Goal: Task Accomplishment & Management: Manage account settings

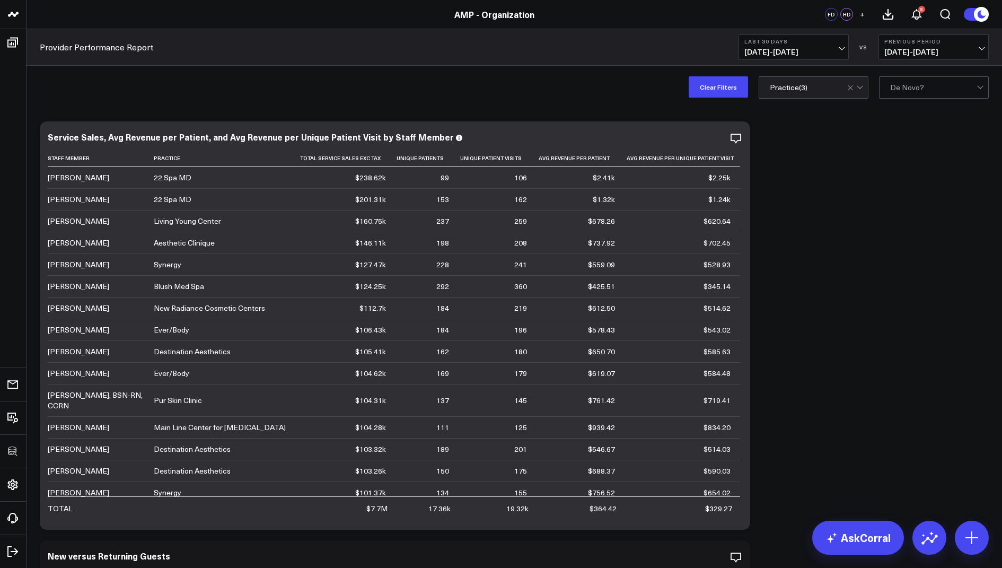
click at [907, 93] on div at bounding box center [933, 87] width 86 height 21
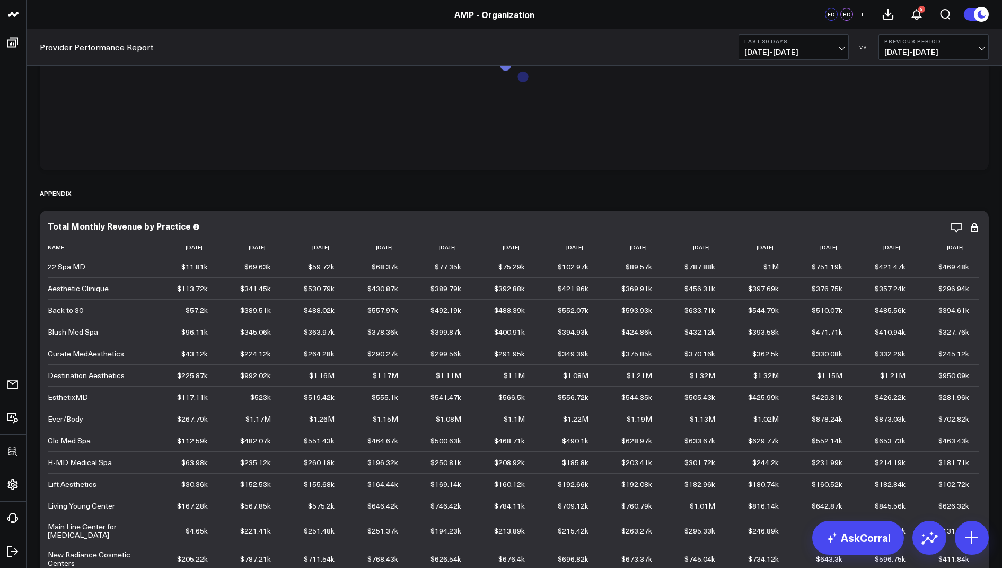
scroll to position [14, 0]
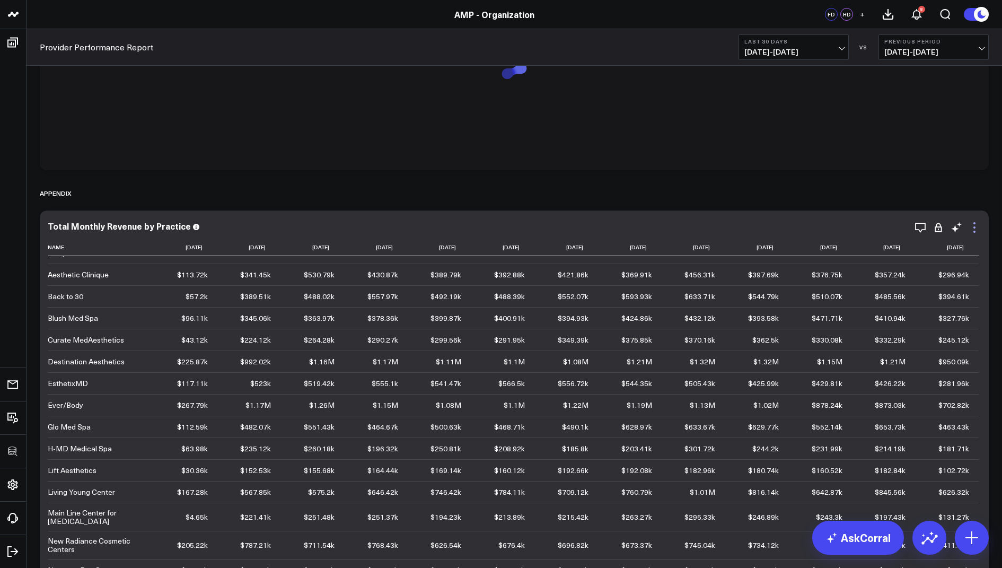
click at [973, 226] on icon at bounding box center [974, 227] width 13 height 13
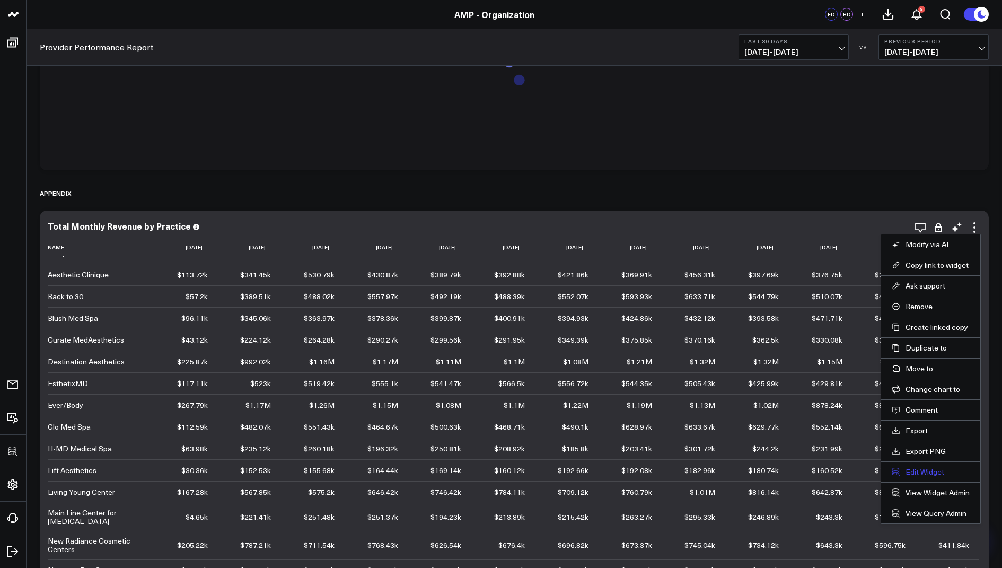
click at [920, 471] on button "Edit Widget" at bounding box center [931, 472] width 78 height 10
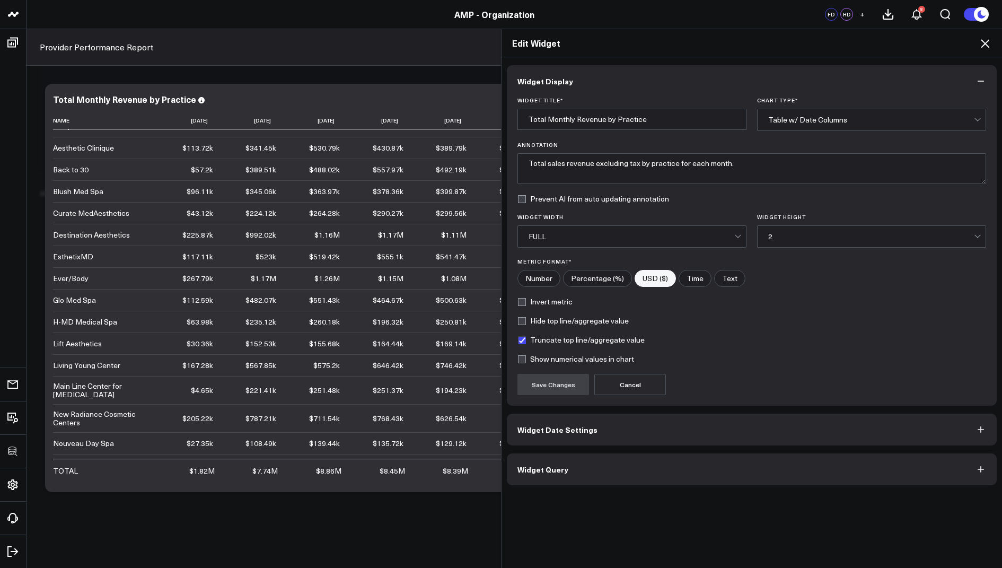
click at [573, 480] on button "Widget Query" at bounding box center [752, 469] width 490 height 32
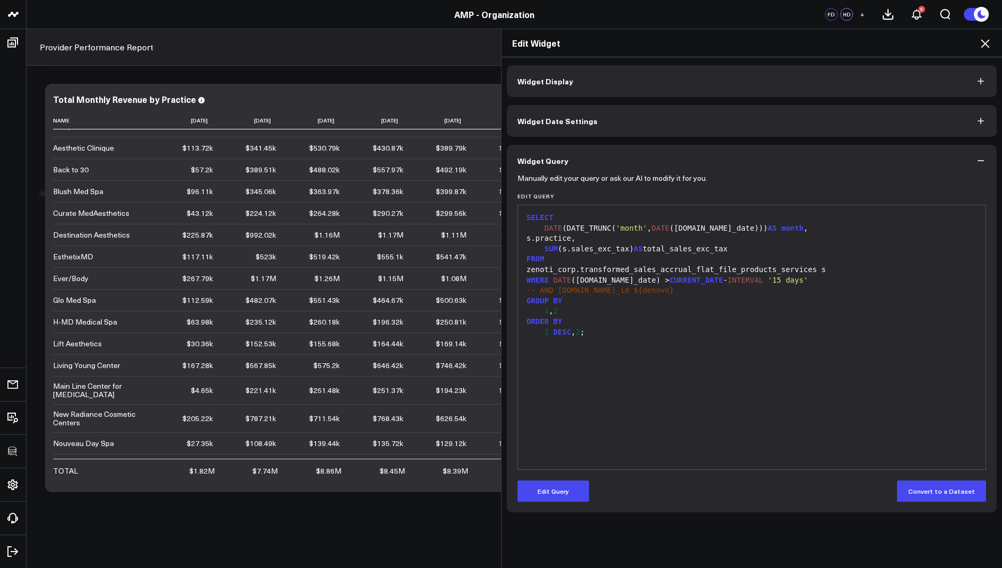
click at [983, 42] on icon at bounding box center [985, 43] width 13 height 13
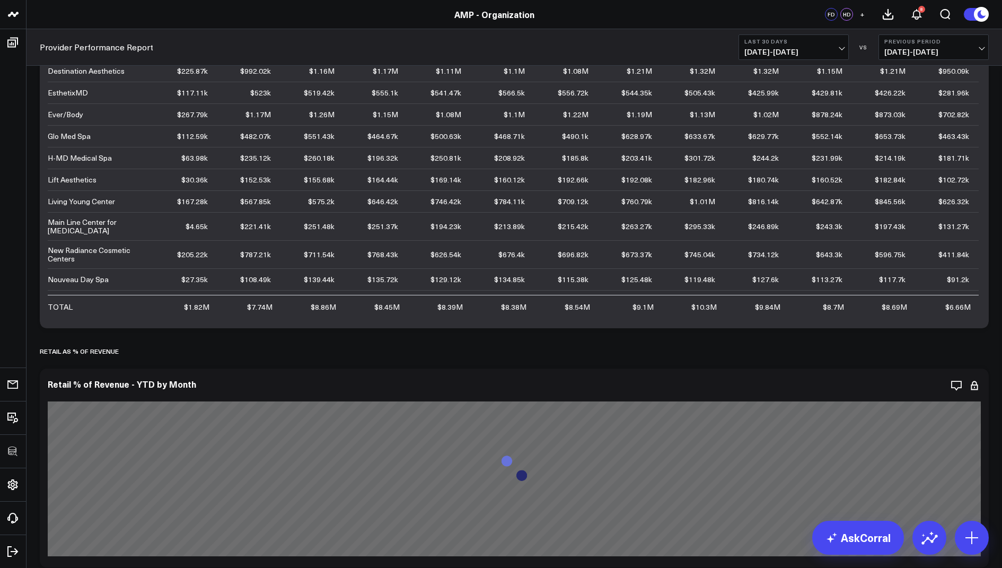
scroll to position [3148, 0]
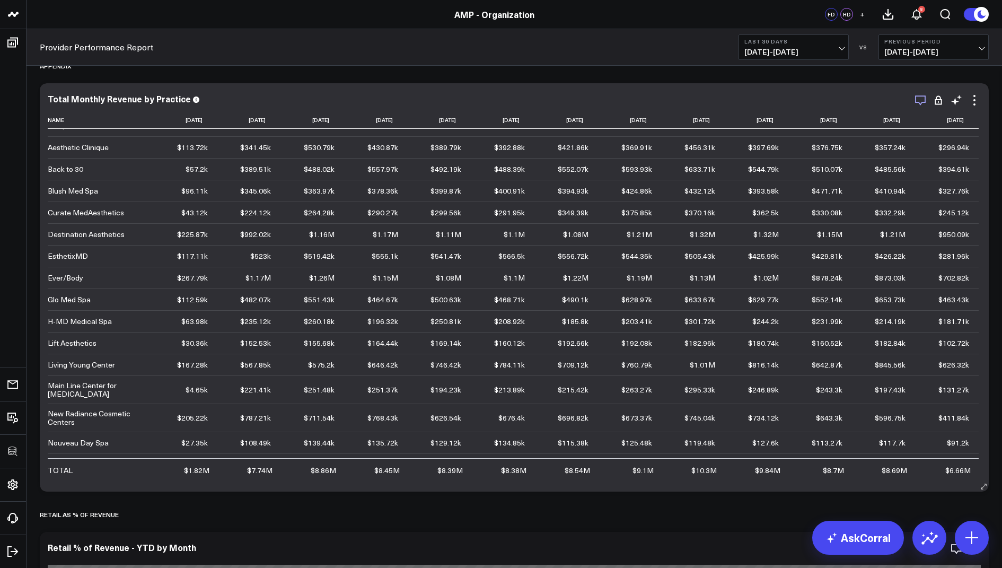
click at [924, 102] on icon "button" at bounding box center [920, 100] width 13 height 13
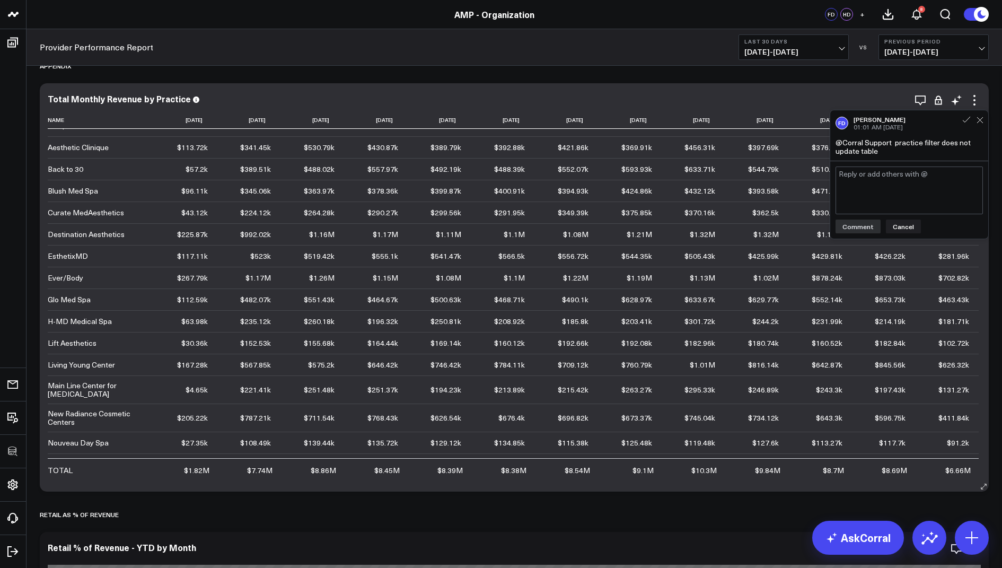
click at [988, 83] on div "Total Monthly Revenue by Practice Name [DATE] [DATE] [DATE] [DATE] [DATE] [DATE…" at bounding box center [514, 287] width 949 height 408
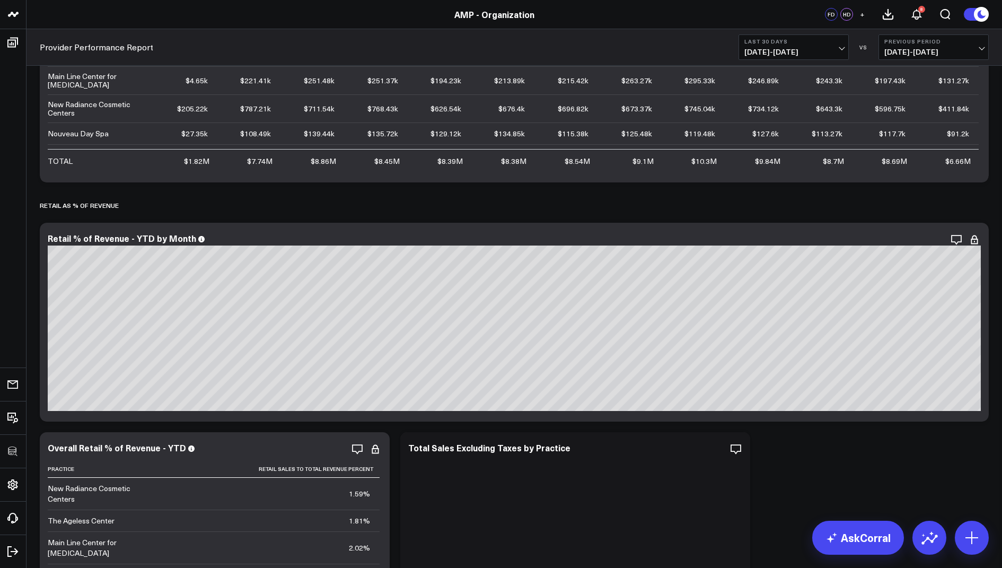
scroll to position [3159, 0]
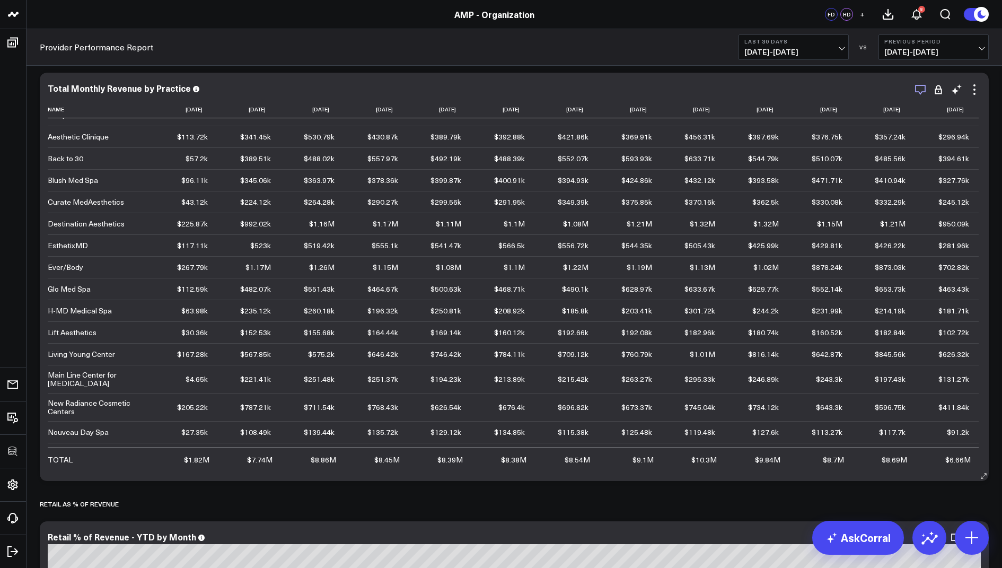
click at [920, 90] on icon "button" at bounding box center [920, 89] width 13 height 13
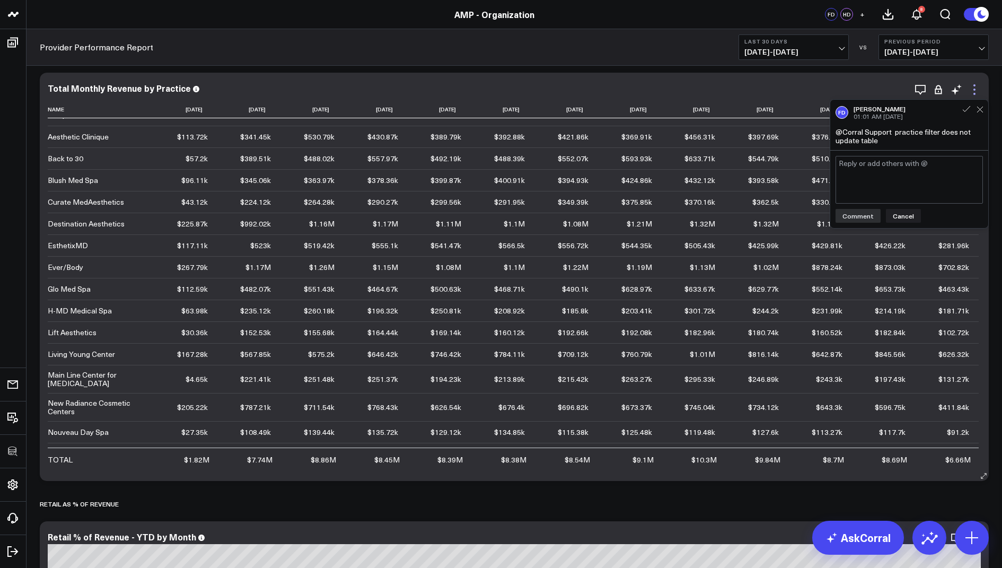
click at [978, 87] on icon at bounding box center [974, 89] width 13 height 13
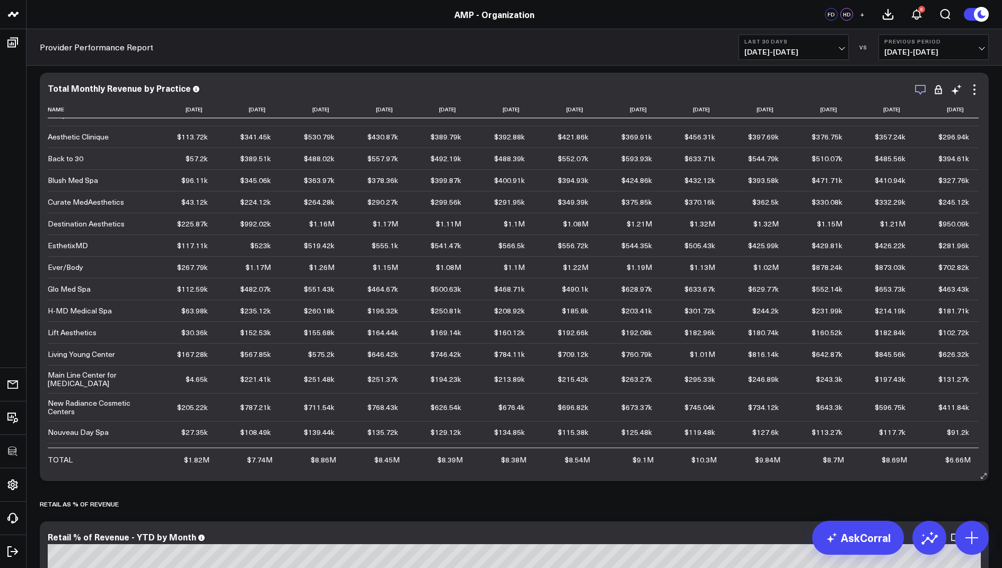
click at [921, 89] on icon "button" at bounding box center [920, 89] width 13 height 13
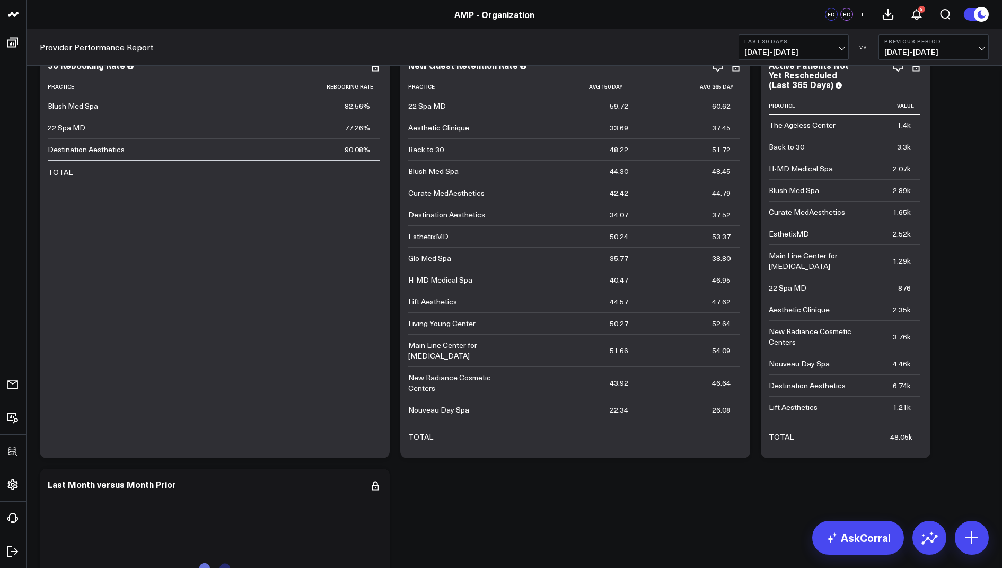
scroll to position [2203, 0]
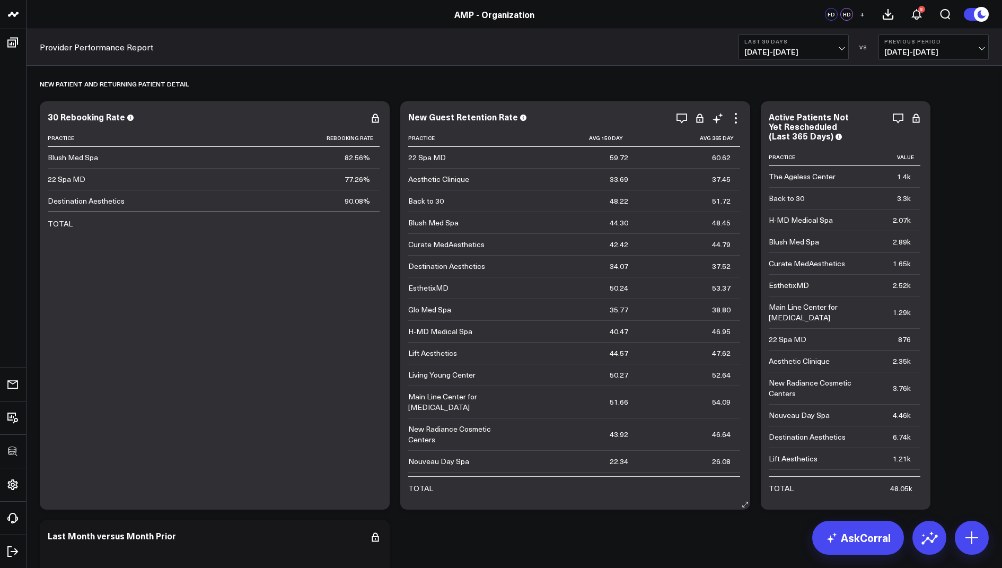
click at [736, 110] on div "New Guest Retention Rate Practice Avg 150 Day Avg 365 Day 22 Spa MD 59.72 60.62…" at bounding box center [575, 305] width 350 height 408
click at [736, 115] on icon at bounding box center [736, 118] width 13 height 13
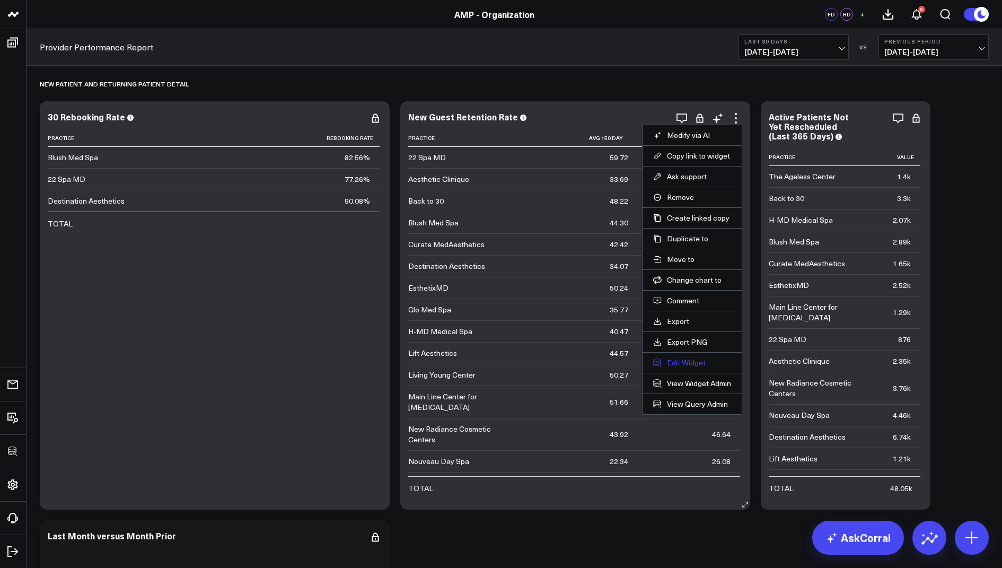
click at [673, 361] on button "Edit Widget" at bounding box center [692, 363] width 78 height 10
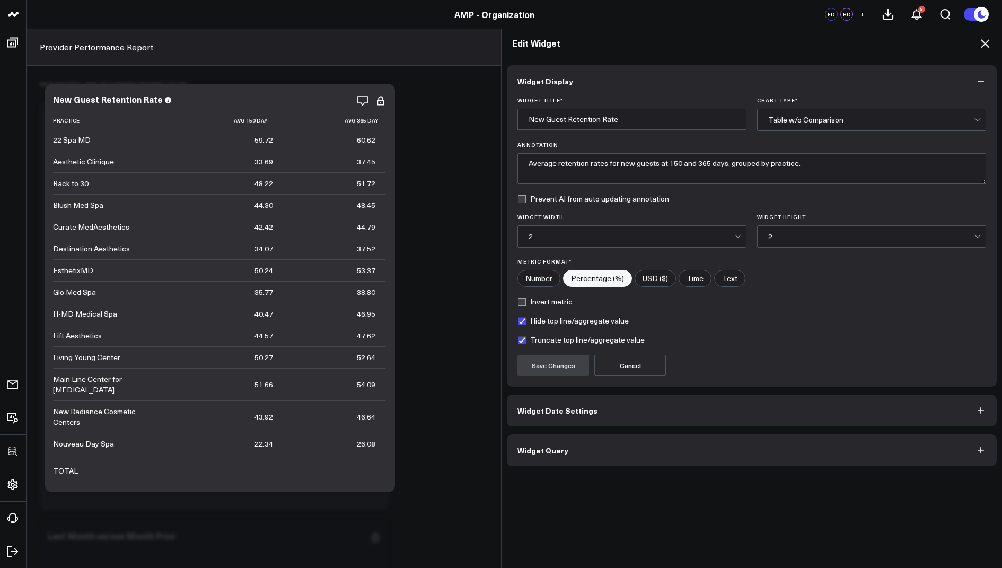
click at [584, 447] on button "Widget Query" at bounding box center [752, 450] width 490 height 32
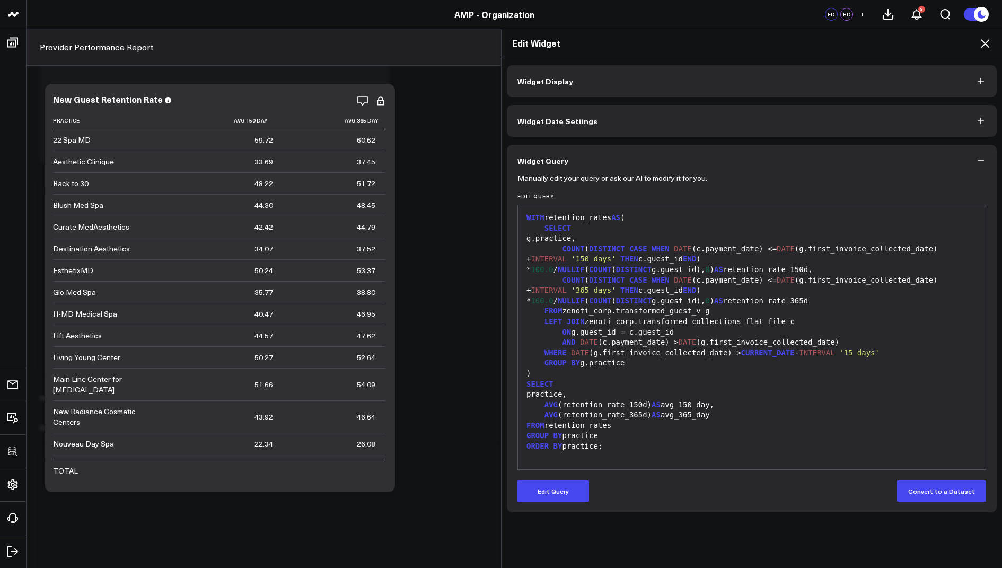
scroll to position [2501, 0]
click at [982, 43] on icon at bounding box center [985, 43] width 13 height 13
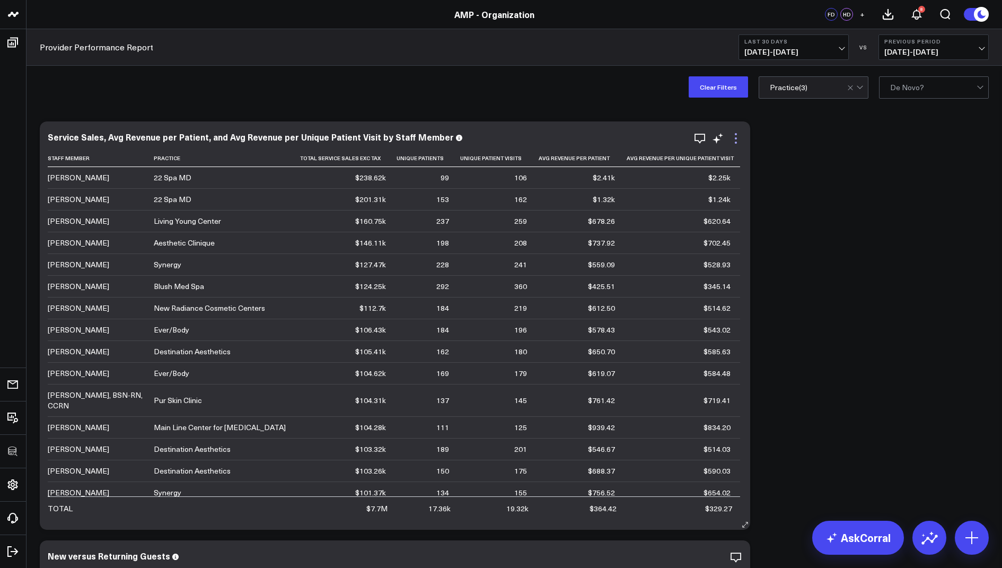
click at [733, 137] on icon at bounding box center [736, 138] width 13 height 13
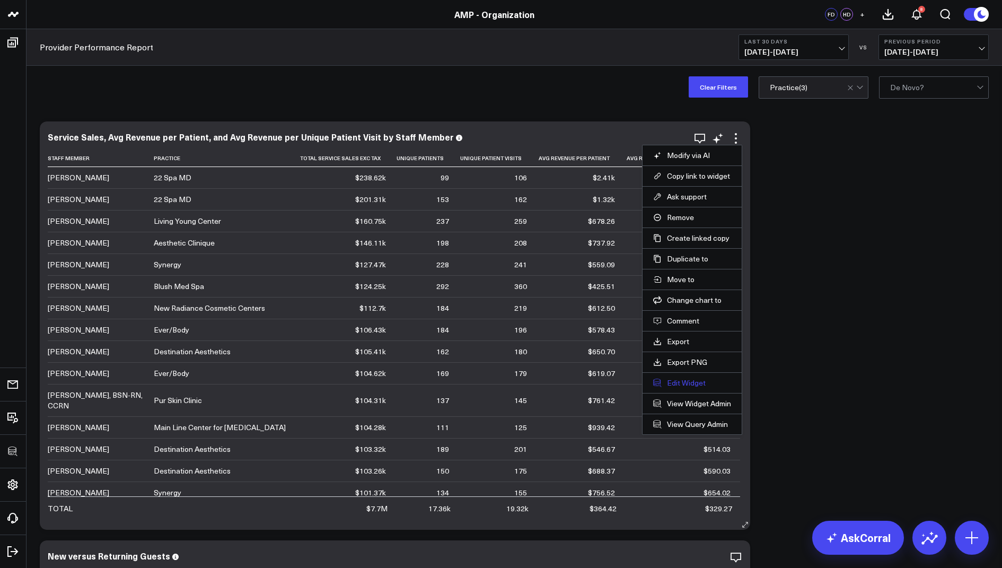
click at [681, 379] on button "Edit Widget" at bounding box center [692, 383] width 78 height 10
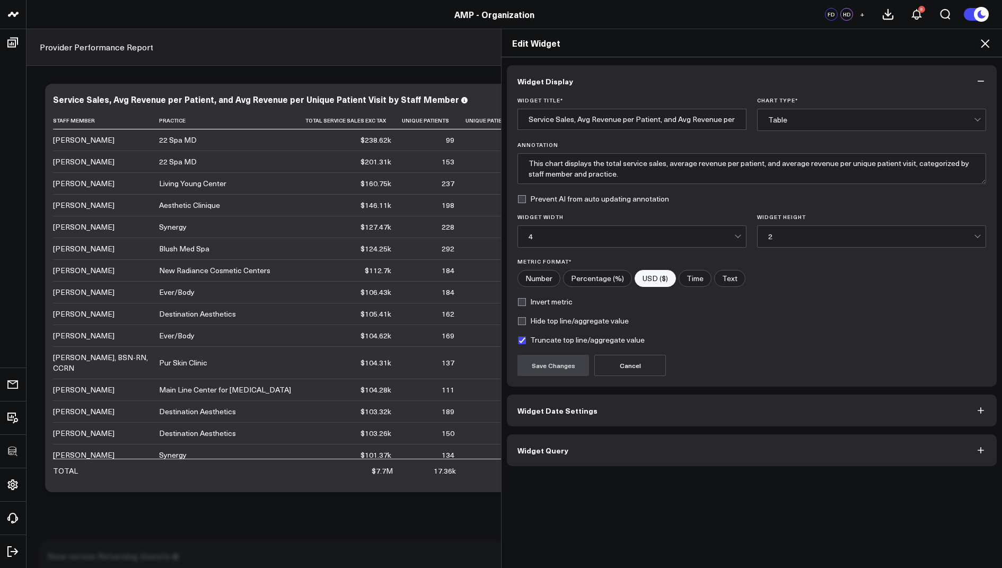
click at [539, 451] on span "Widget Query" at bounding box center [542, 450] width 51 height 8
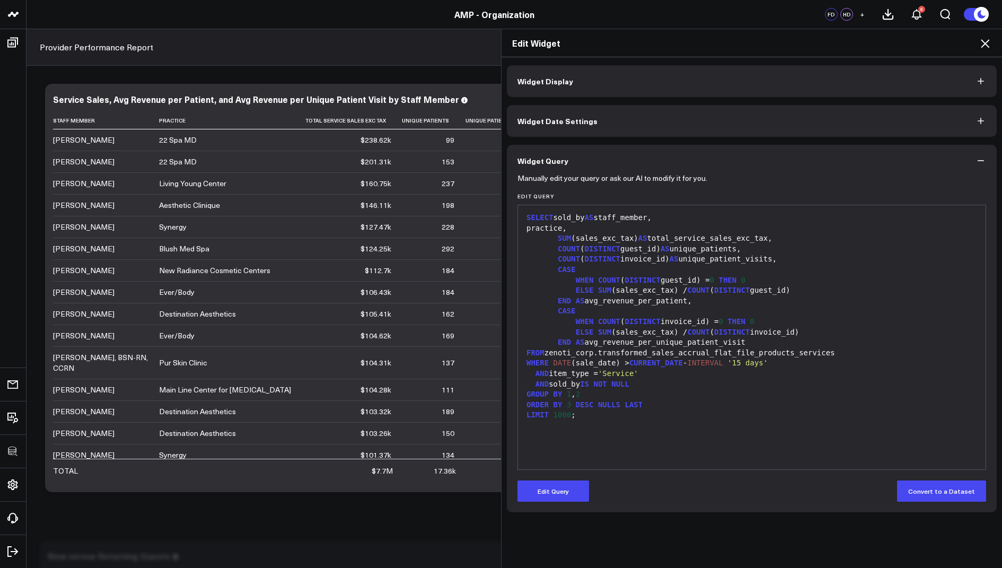
click at [985, 45] on icon at bounding box center [985, 43] width 13 height 13
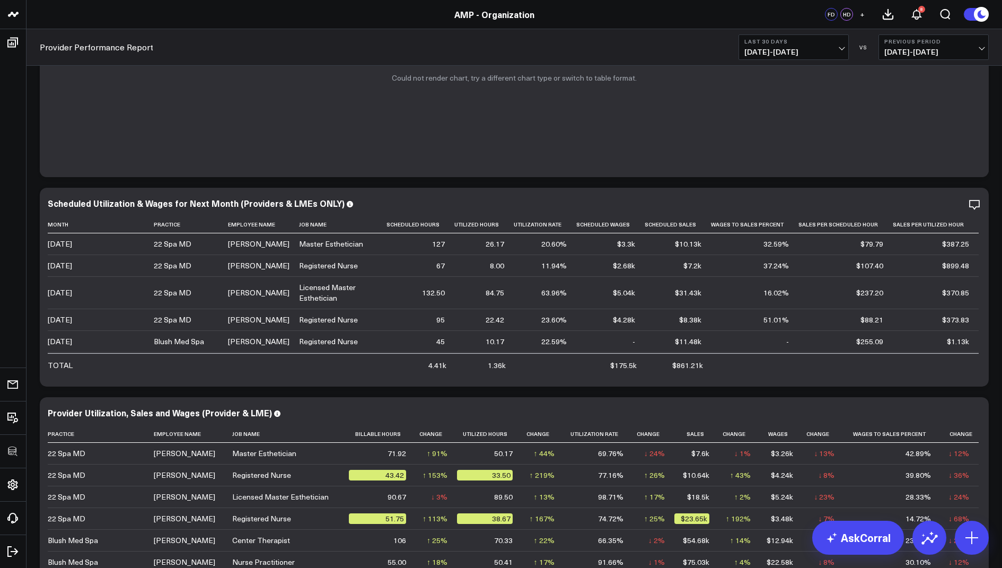
scroll to position [1012, 0]
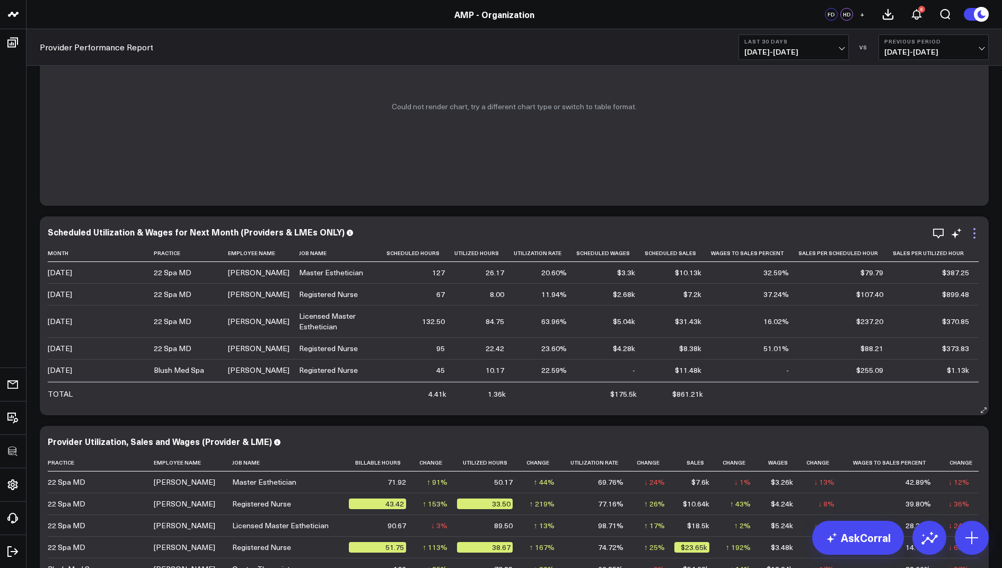
click at [970, 237] on icon at bounding box center [974, 233] width 13 height 13
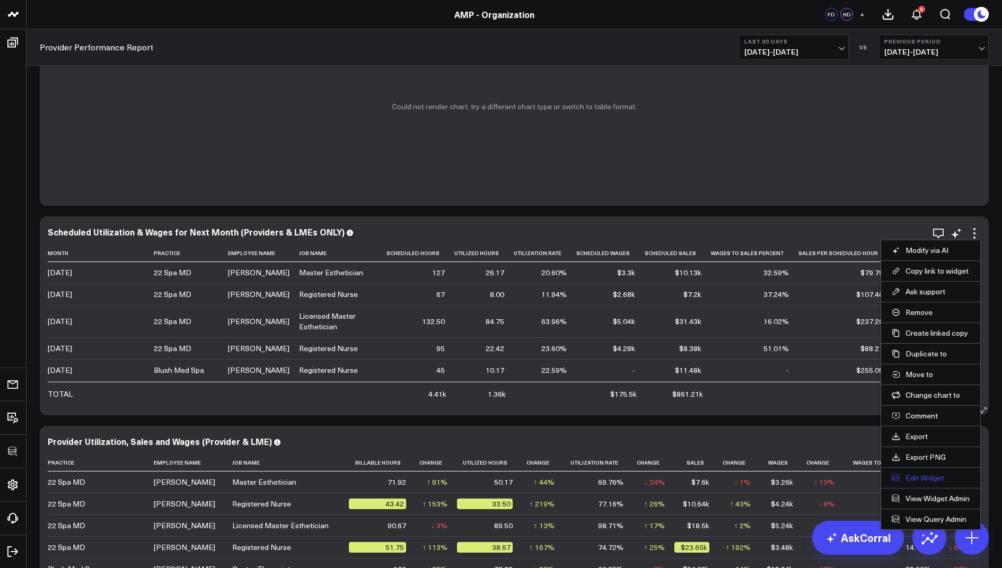
click at [915, 473] on button "Edit Widget" at bounding box center [931, 478] width 78 height 10
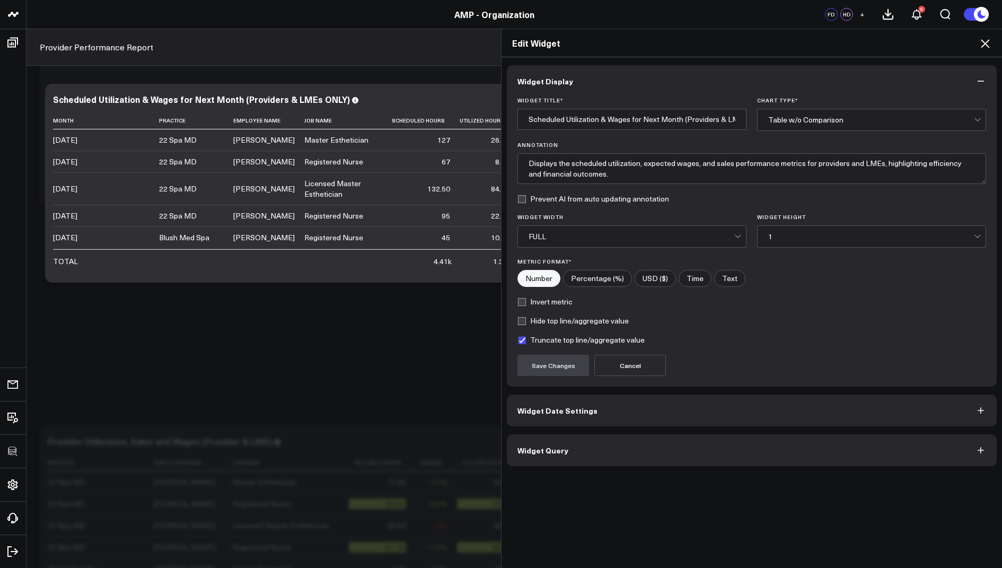
click at [597, 452] on button "Widget Query" at bounding box center [752, 450] width 490 height 32
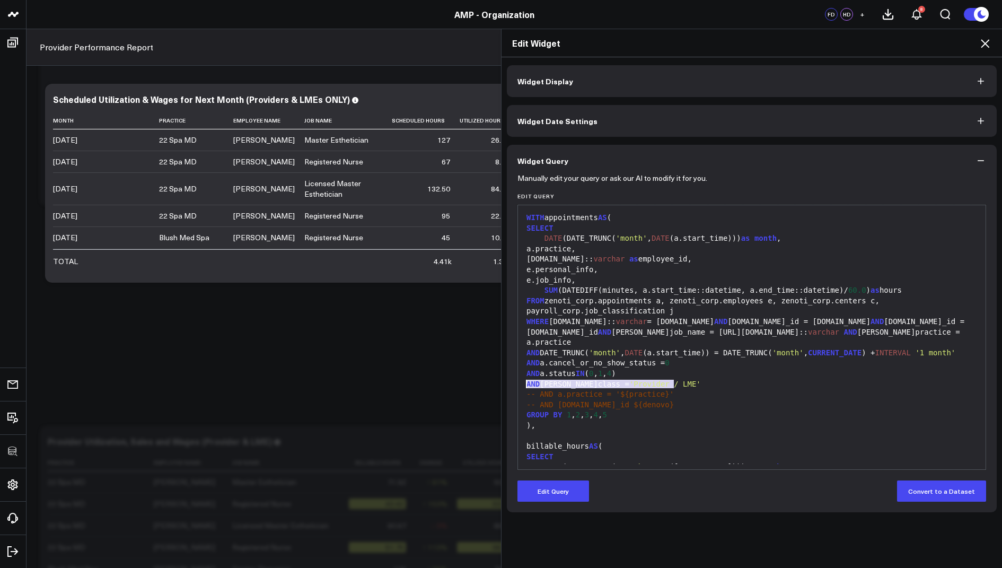
drag, startPoint x: 681, startPoint y: 386, endPoint x: 520, endPoint y: 386, distance: 161.7
click at [520, 386] on div "999 1 2 3 4 5 6 7 8 9 10 11 12 13 14 15 16 17 18 19 20 21 22 23 24 25 26 27 28 …" at bounding box center [751, 337] width 469 height 265
copy span "-- AND a.practice = '${practice}'"
click at [986, 42] on icon at bounding box center [985, 43] width 8 height 8
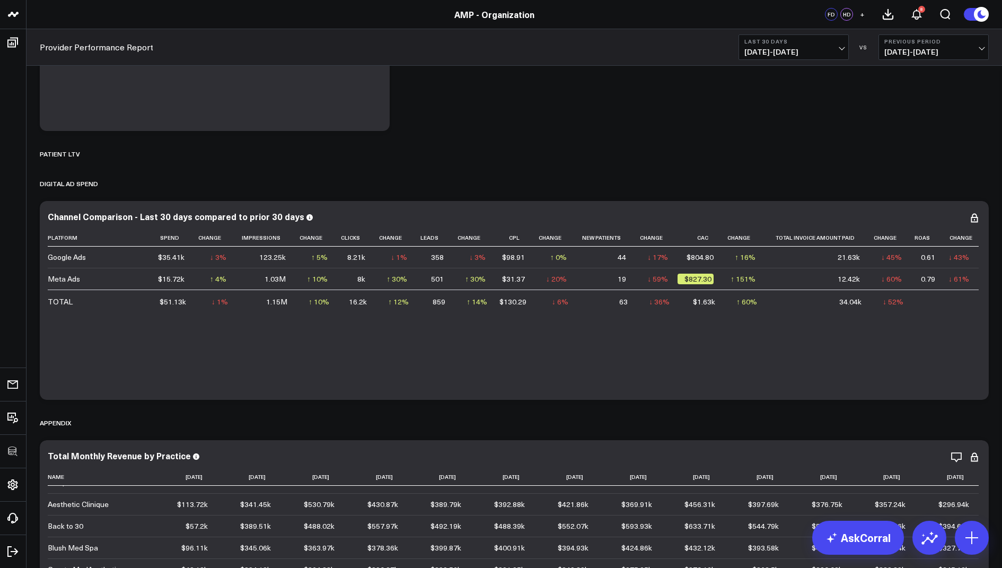
scroll to position [3000, 0]
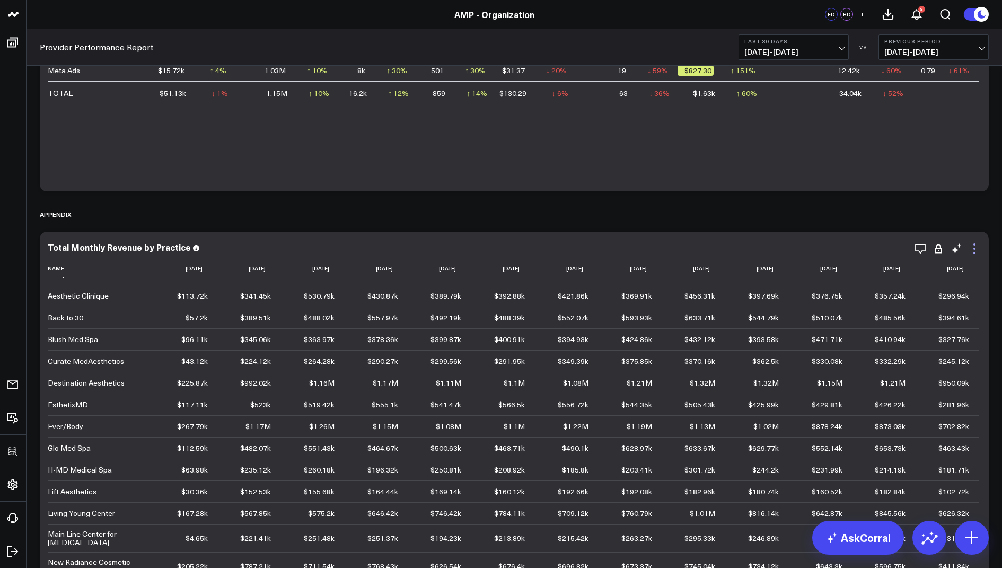
click at [976, 249] on icon at bounding box center [974, 248] width 13 height 13
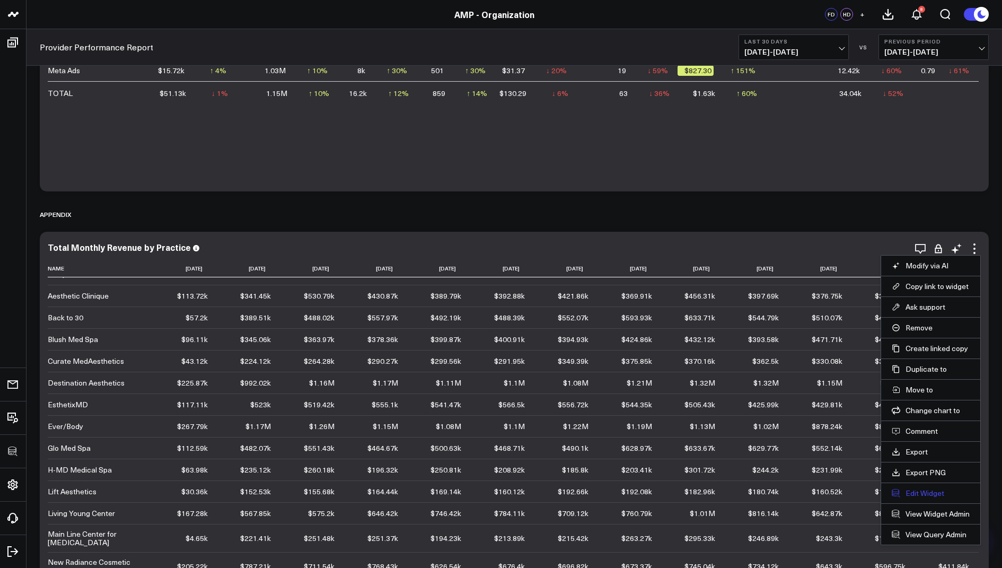
click at [921, 494] on button "Edit Widget" at bounding box center [931, 493] width 78 height 10
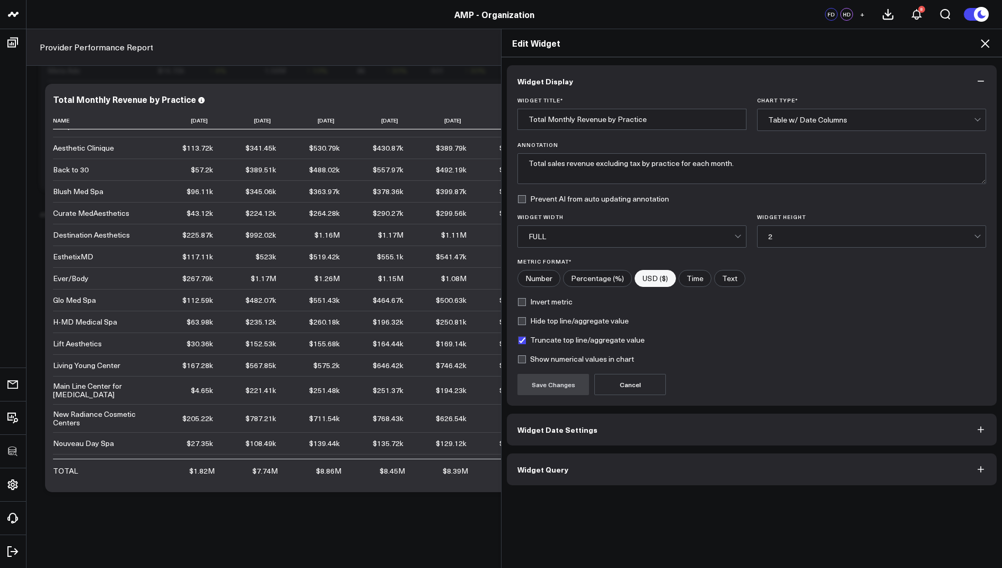
click at [651, 476] on button "Widget Query" at bounding box center [752, 469] width 490 height 32
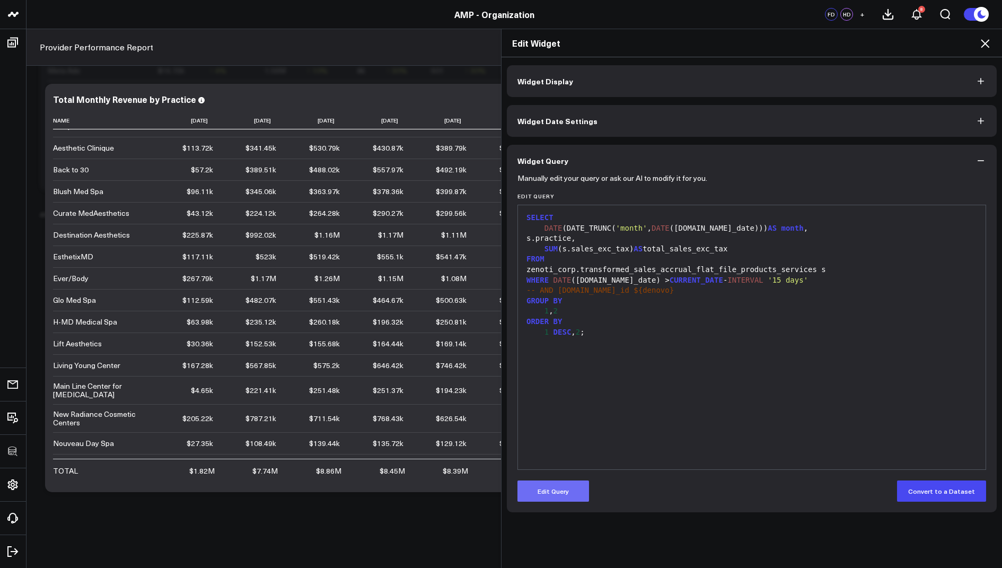
click at [560, 495] on button "Edit Query" at bounding box center [553, 490] width 72 height 21
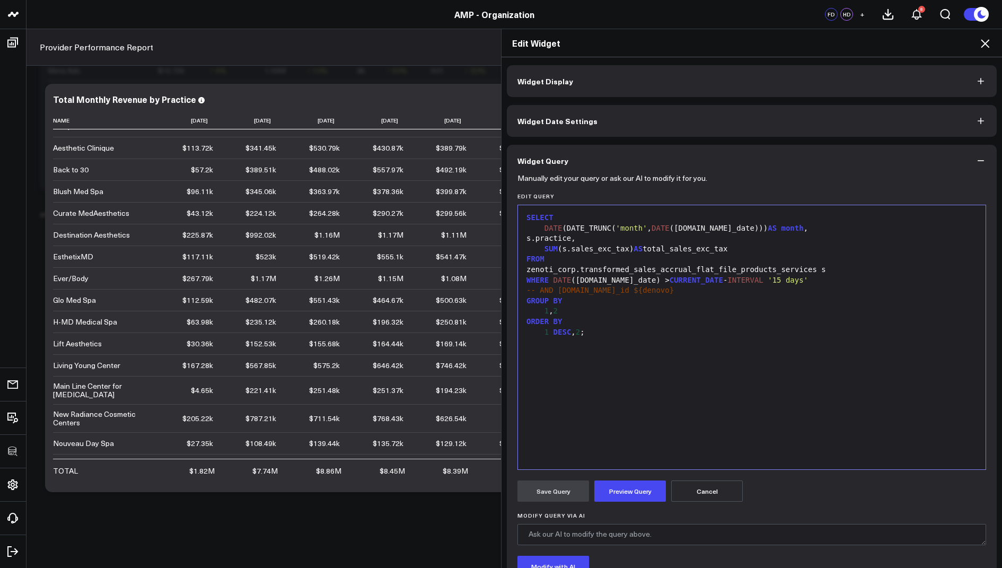
click at [984, 46] on icon at bounding box center [985, 43] width 13 height 13
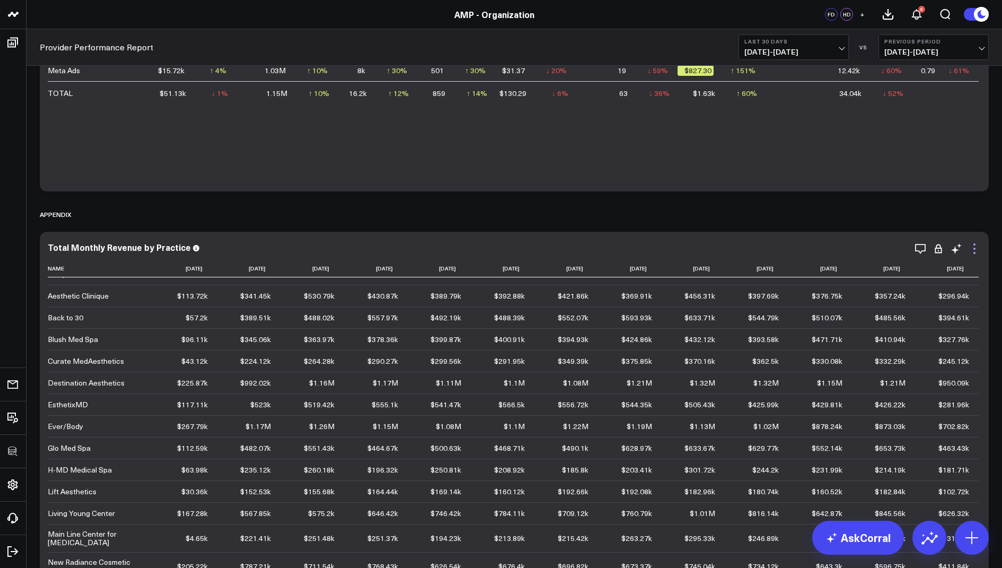
click at [974, 249] on icon at bounding box center [974, 248] width 13 height 13
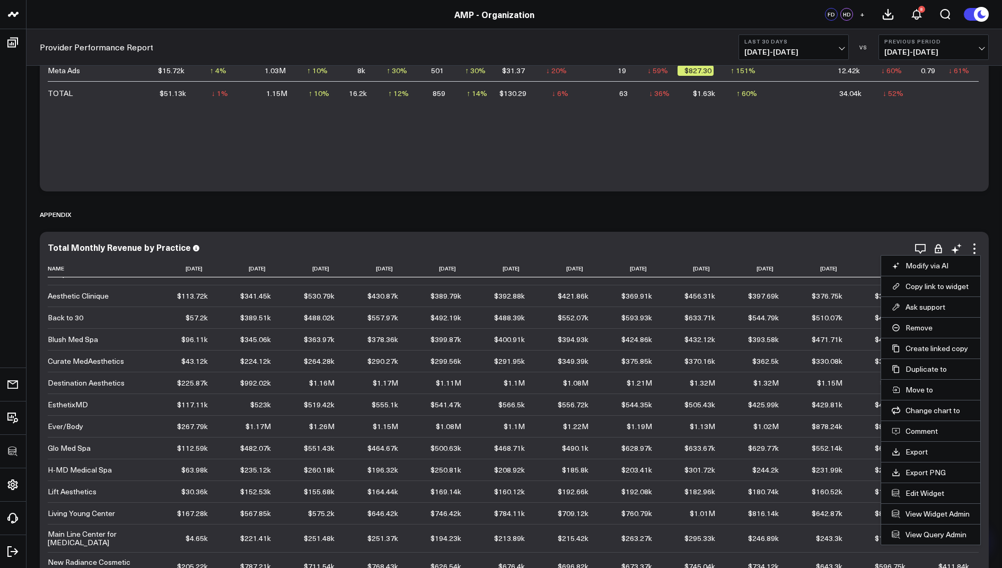
click at [922, 495] on li "Edit Widget" at bounding box center [930, 492] width 99 height 21
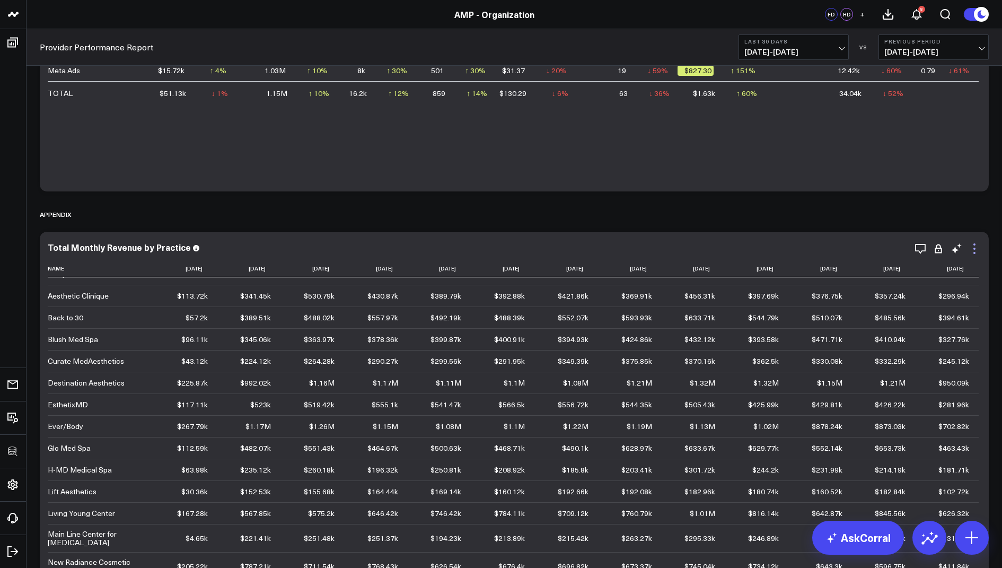
click at [977, 249] on icon at bounding box center [974, 248] width 13 height 13
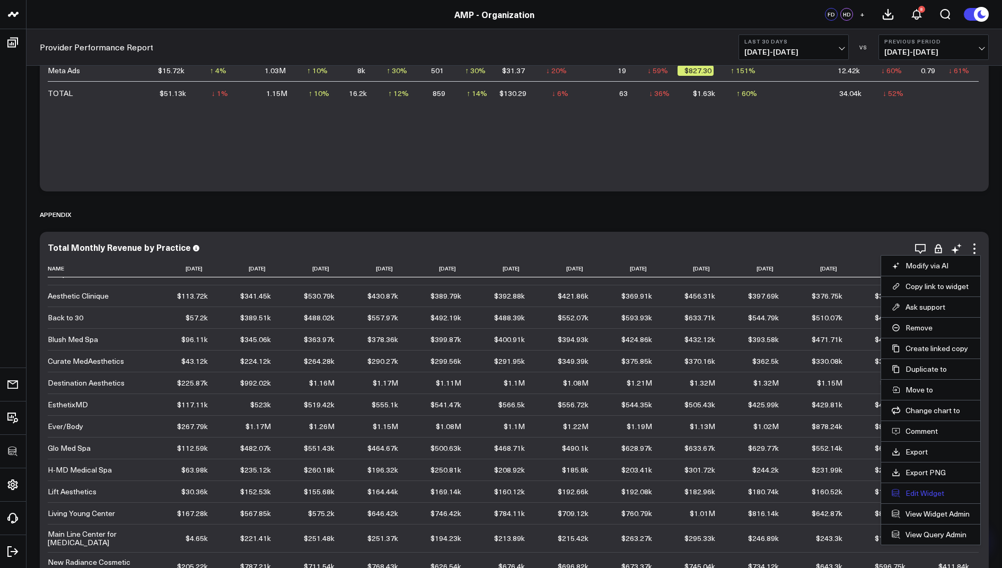
click at [915, 488] on button "Edit Widget" at bounding box center [931, 493] width 78 height 10
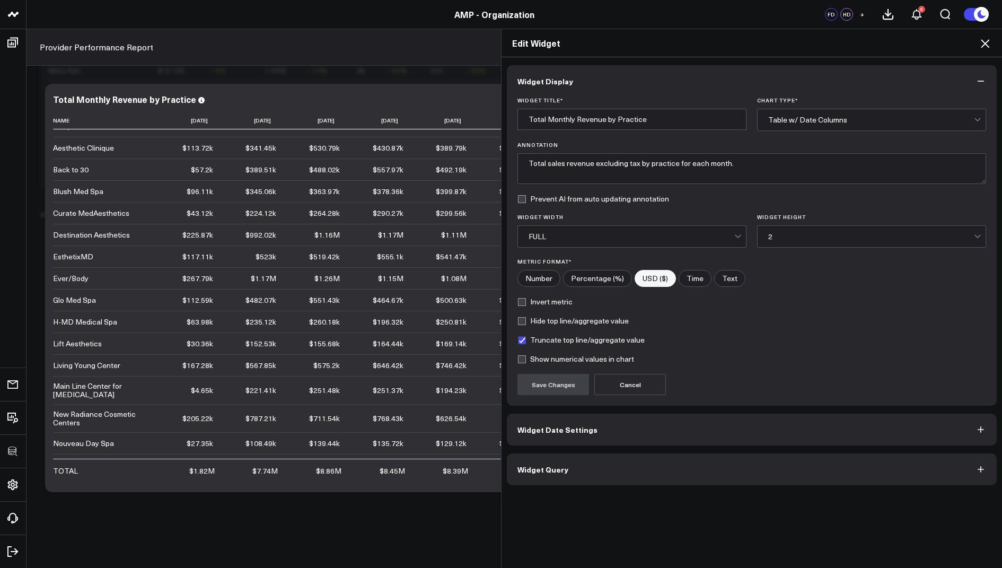
click at [687, 471] on button "Widget Query" at bounding box center [752, 469] width 490 height 32
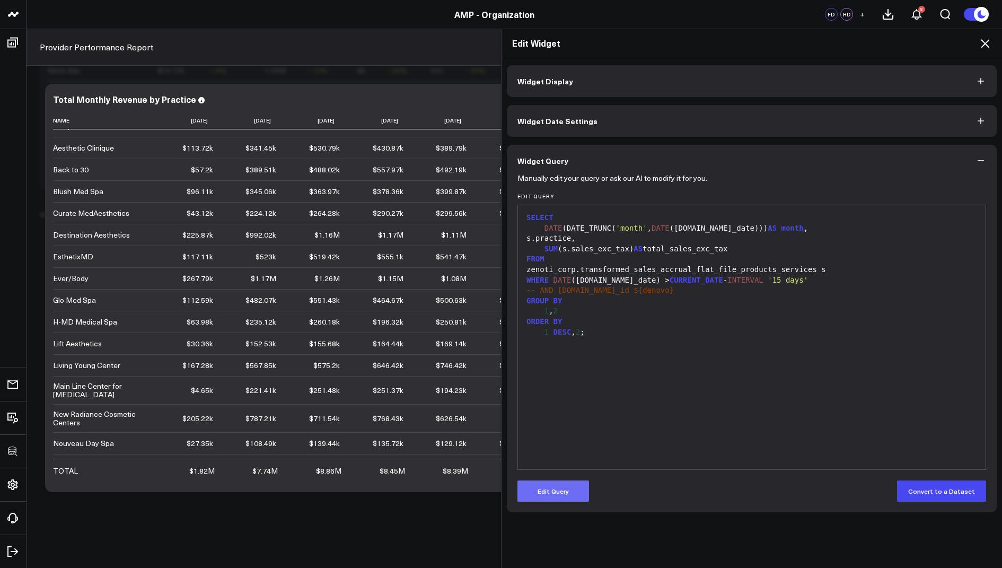
click at [556, 495] on button "Edit Query" at bounding box center [553, 490] width 72 height 21
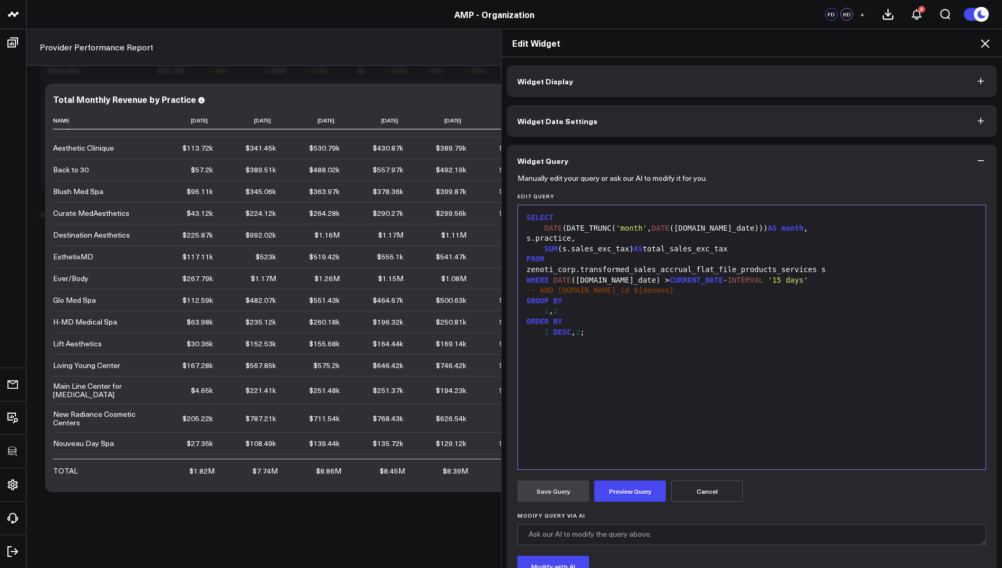
click at [676, 293] on div "-- AND [DOMAIN_NAME]_id ${denovo}" at bounding box center [751, 290] width 457 height 11
click at [562, 303] on span "-- AND a.practice = '${practice}'" at bounding box center [599, 300] width 147 height 8
click at [619, 487] on button "Preview Query" at bounding box center [630, 490] width 72 height 21
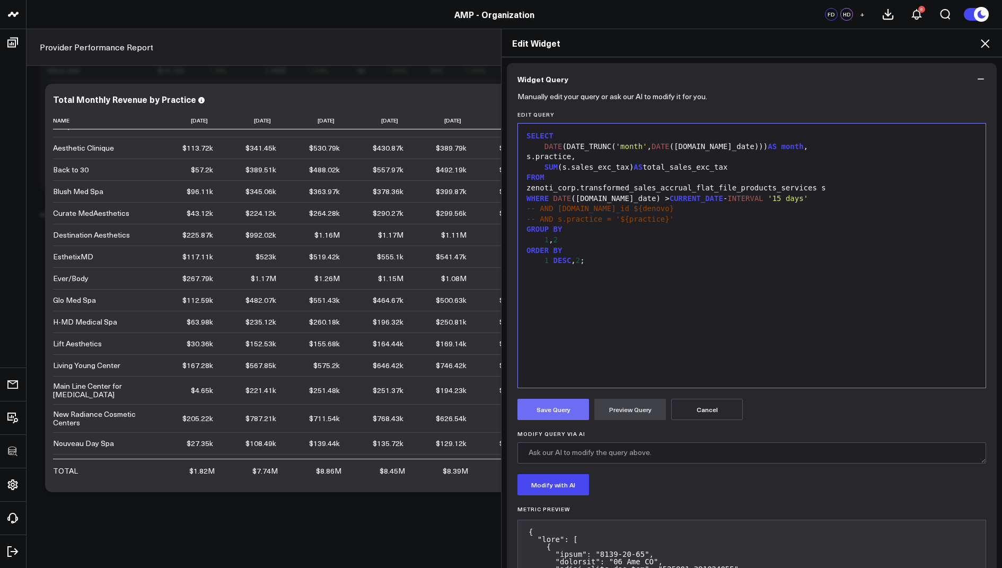
click at [553, 411] on button "Save Query" at bounding box center [553, 409] width 72 height 21
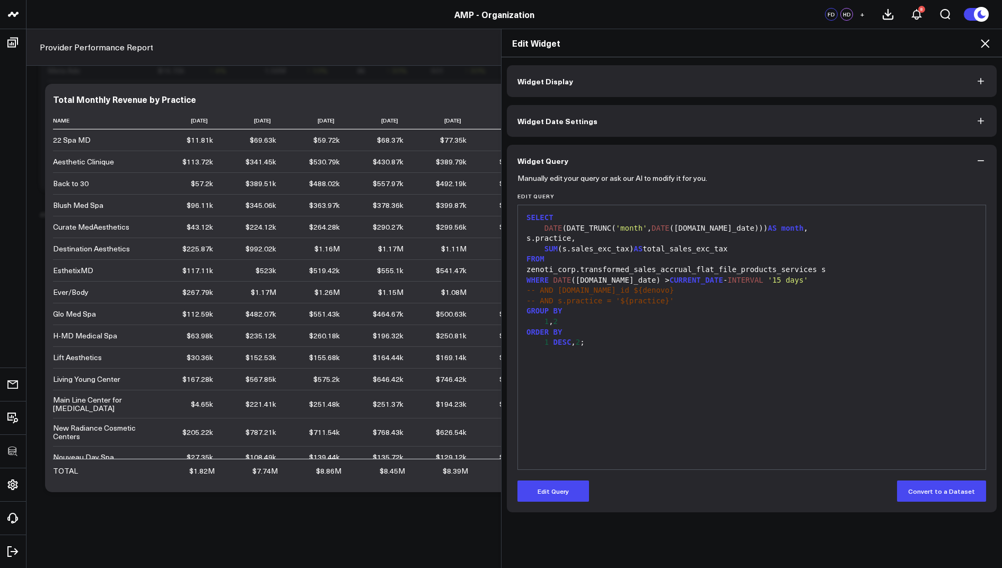
scroll to position [0, 0]
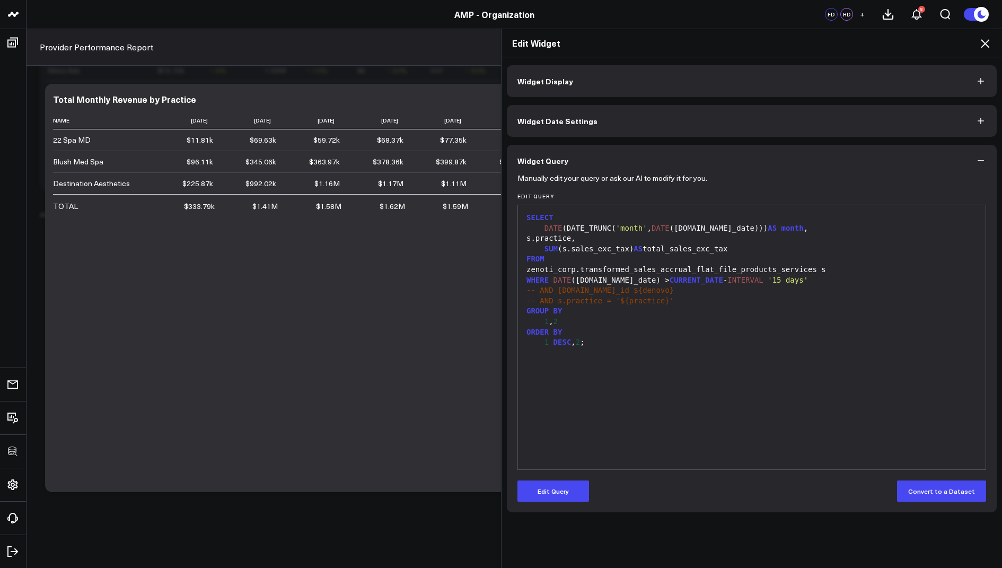
click at [986, 40] on icon at bounding box center [985, 43] width 13 height 13
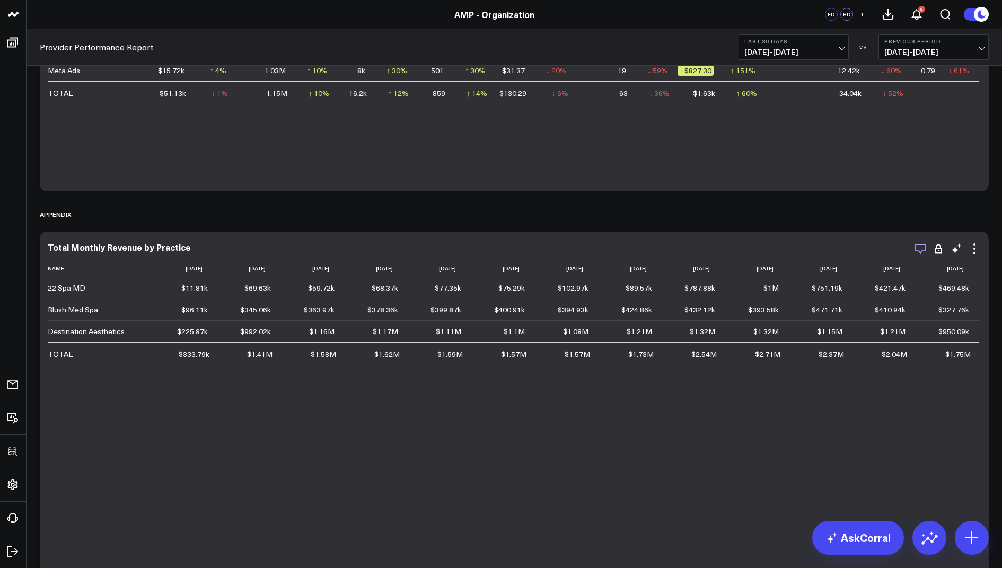
click at [923, 250] on icon "button" at bounding box center [920, 248] width 13 height 13
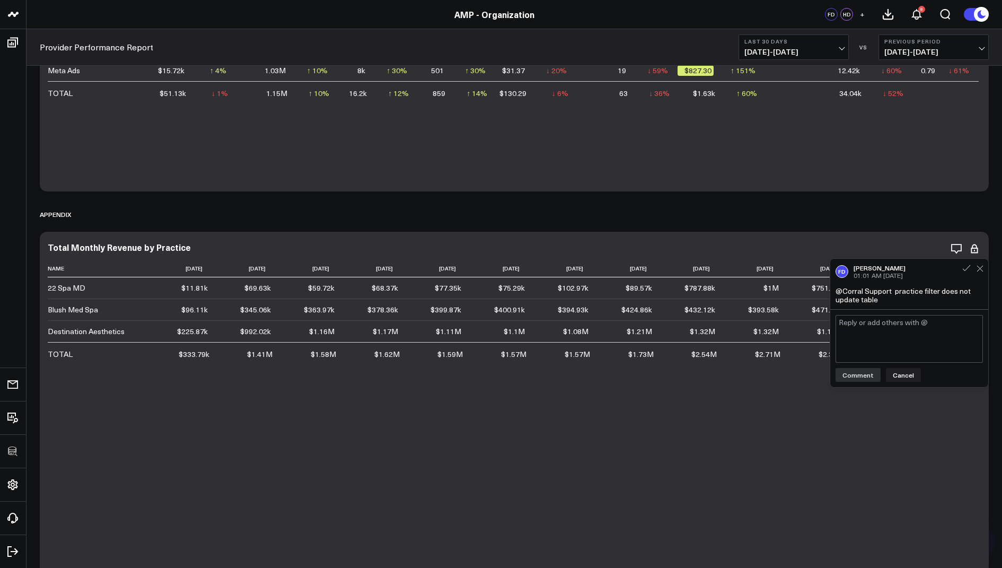
click at [876, 327] on textarea at bounding box center [909, 339] width 147 height 48
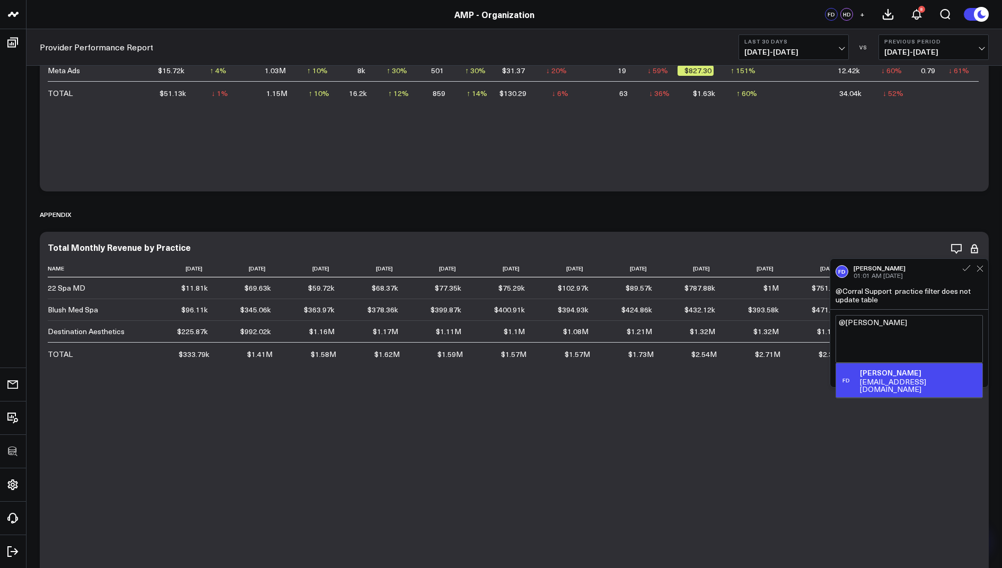
click at [889, 378] on div "[EMAIL_ADDRESS][DOMAIN_NAME]" at bounding box center [919, 385] width 118 height 15
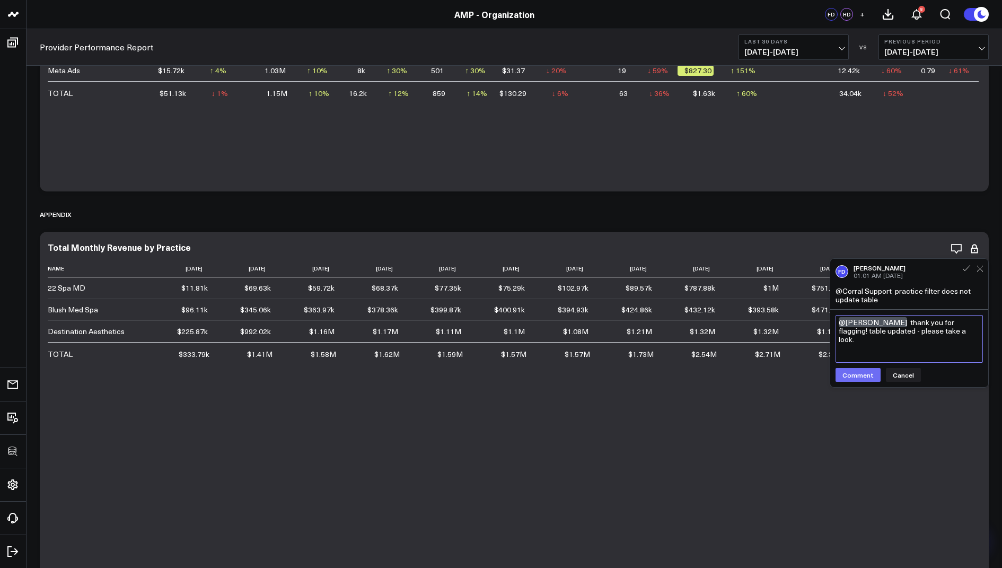
type textarea "@[PERSON_NAME] thank you for flagging! table updated - please take a look."
click at [849, 376] on button "Comment" at bounding box center [858, 375] width 45 height 14
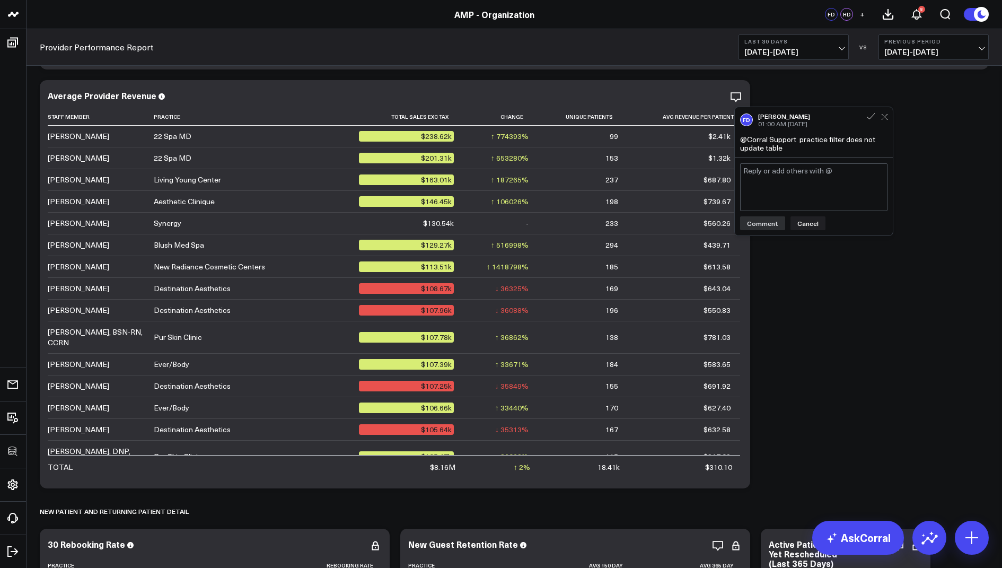
scroll to position [1744, 0]
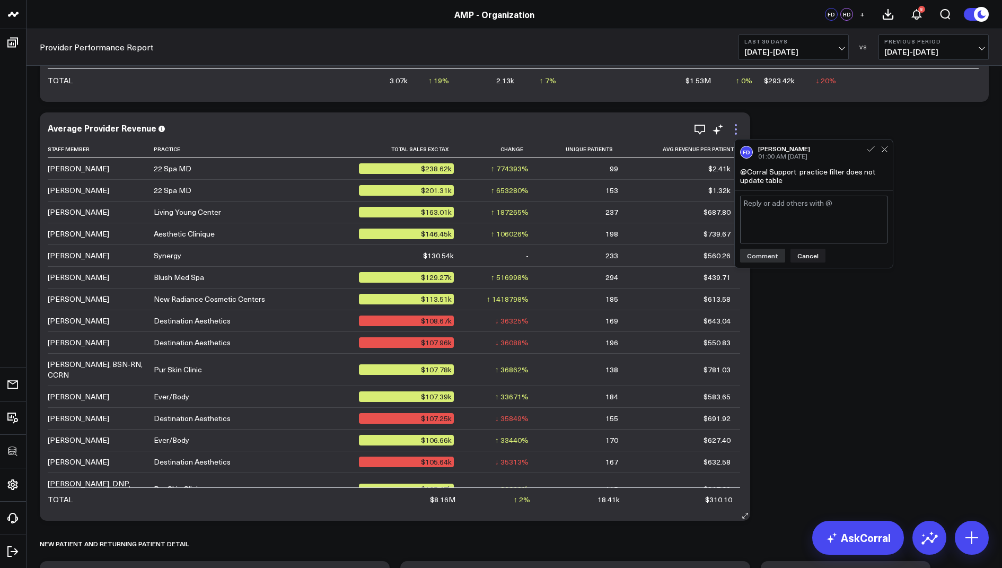
click at [736, 128] on icon at bounding box center [736, 129] width 13 height 13
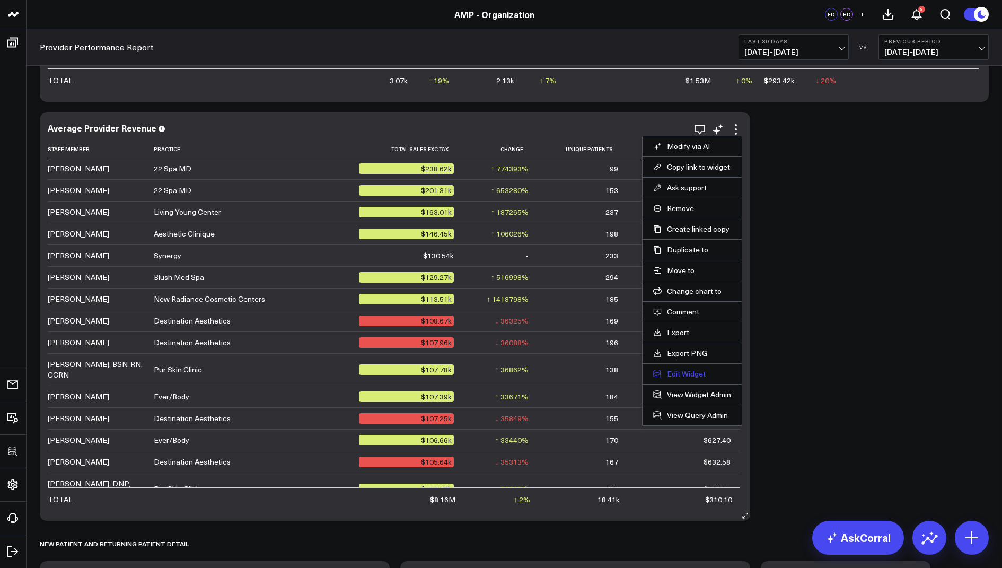
click at [670, 369] on button "Edit Widget" at bounding box center [692, 374] width 78 height 10
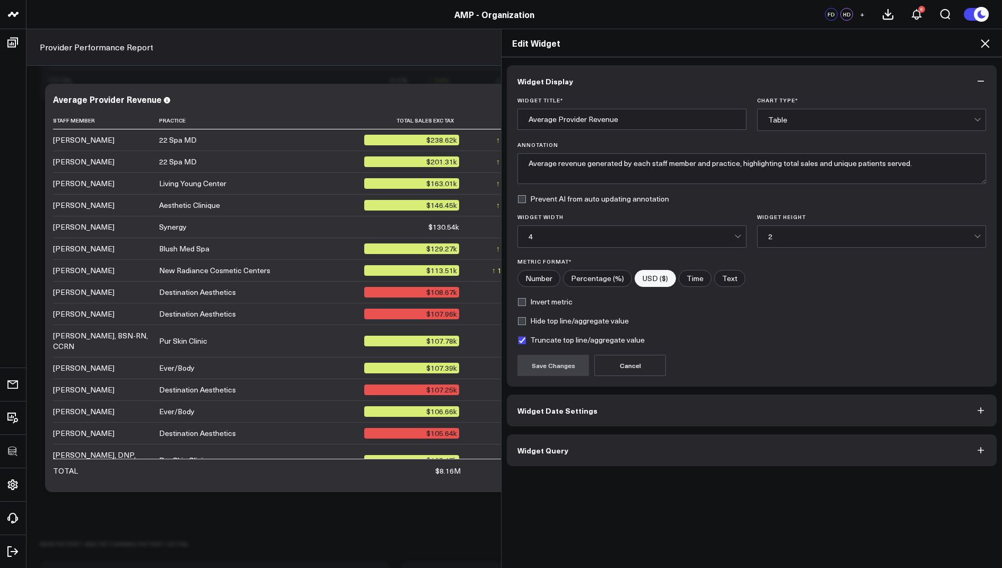
click at [541, 457] on button "Widget Query" at bounding box center [752, 450] width 490 height 32
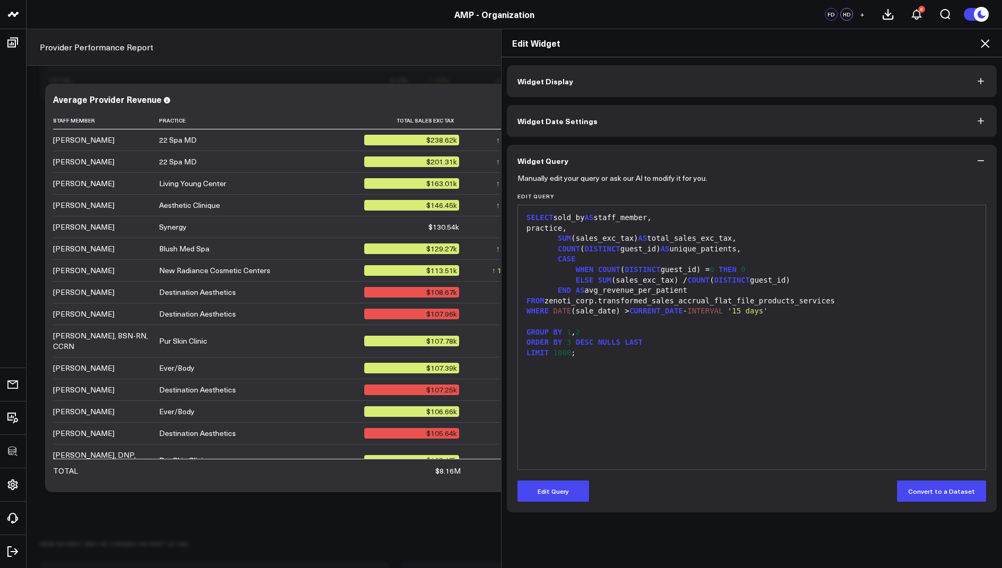
click at [986, 43] on icon at bounding box center [985, 43] width 13 height 13
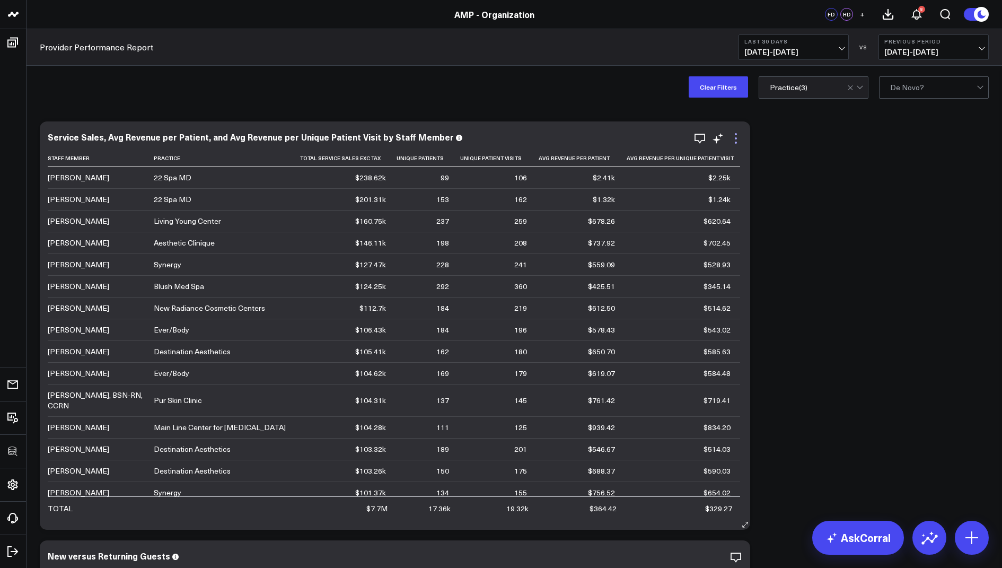
click at [735, 136] on icon at bounding box center [736, 138] width 13 height 13
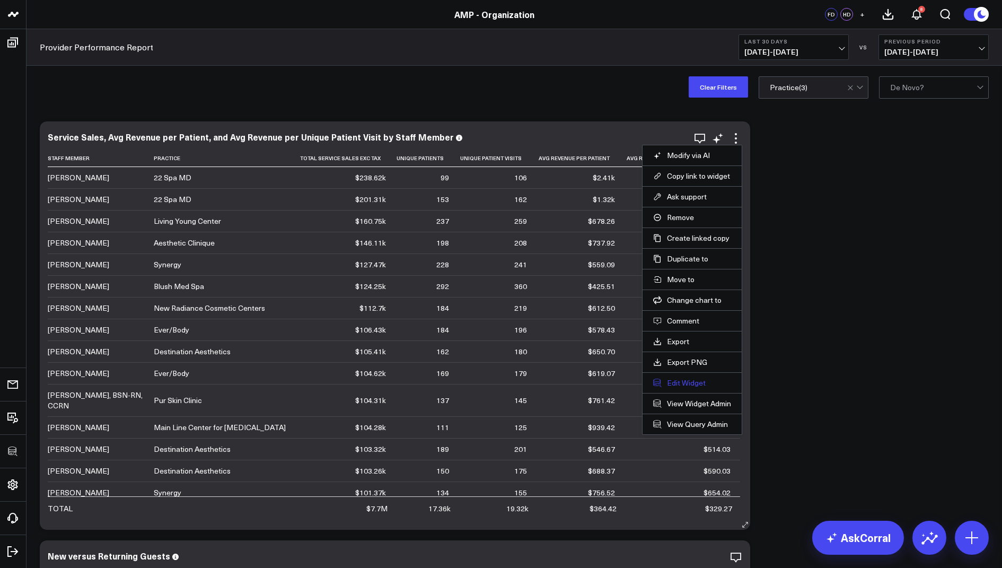
click at [681, 380] on button "Edit Widget" at bounding box center [692, 383] width 78 height 10
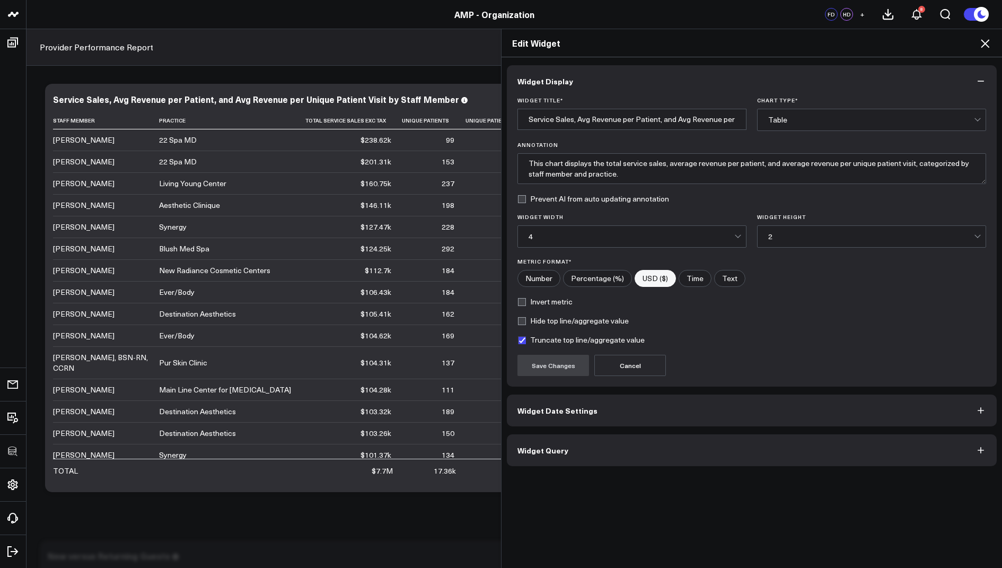
click at [580, 454] on button "Widget Query" at bounding box center [752, 450] width 490 height 32
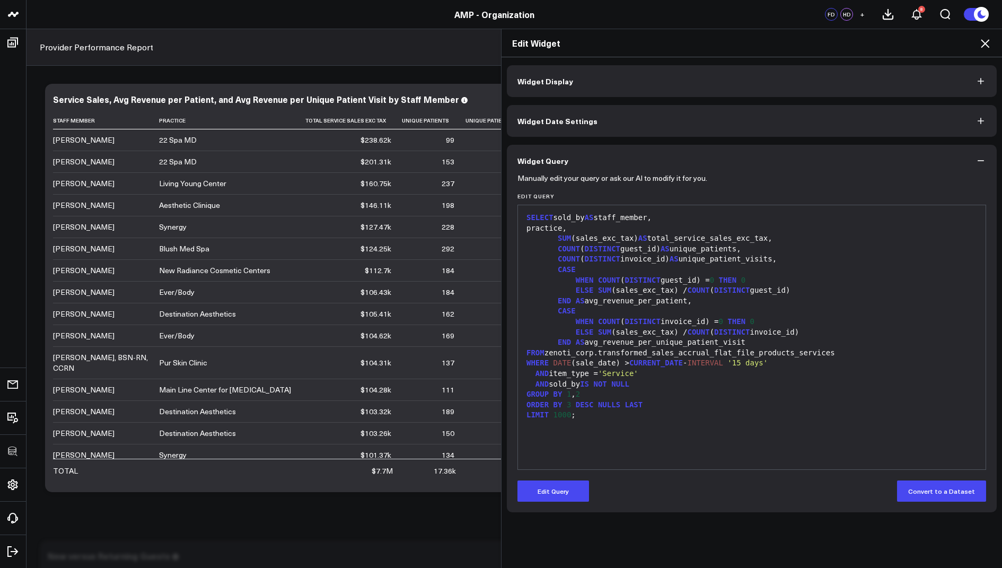
click at [981, 40] on icon at bounding box center [985, 43] width 13 height 13
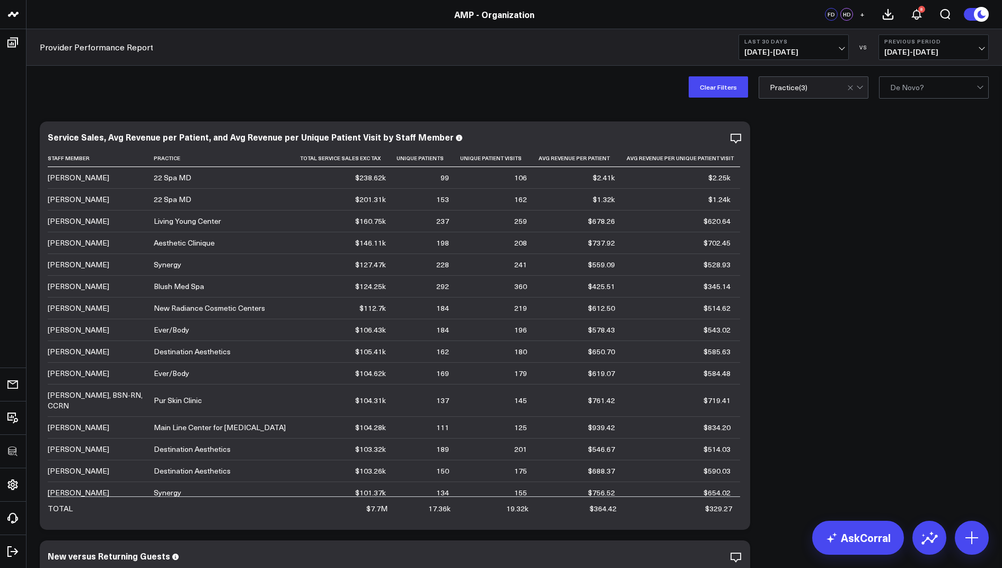
scroll to position [386, 0]
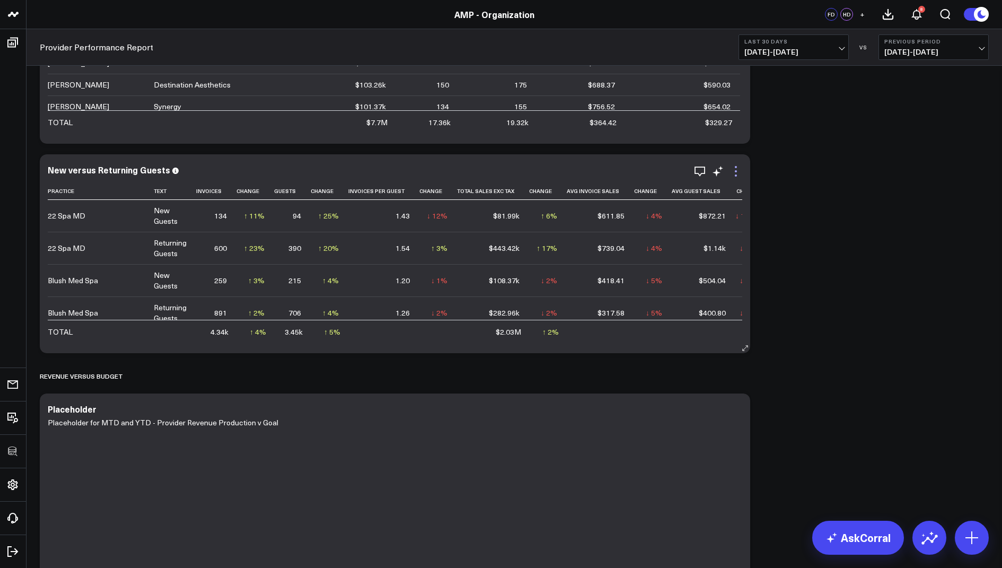
click at [740, 173] on icon at bounding box center [736, 171] width 13 height 13
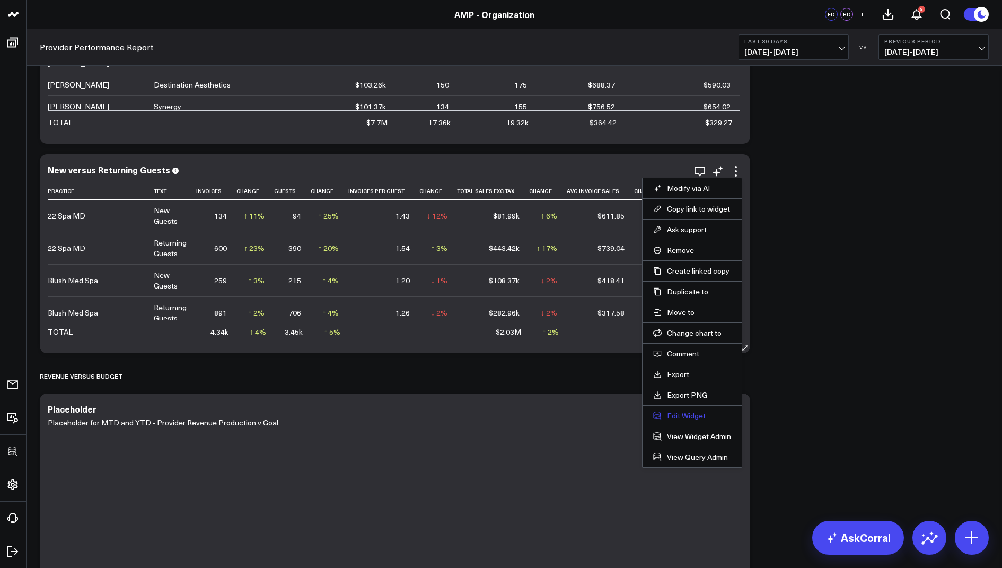
click at [675, 412] on button "Edit Widget" at bounding box center [692, 416] width 78 height 10
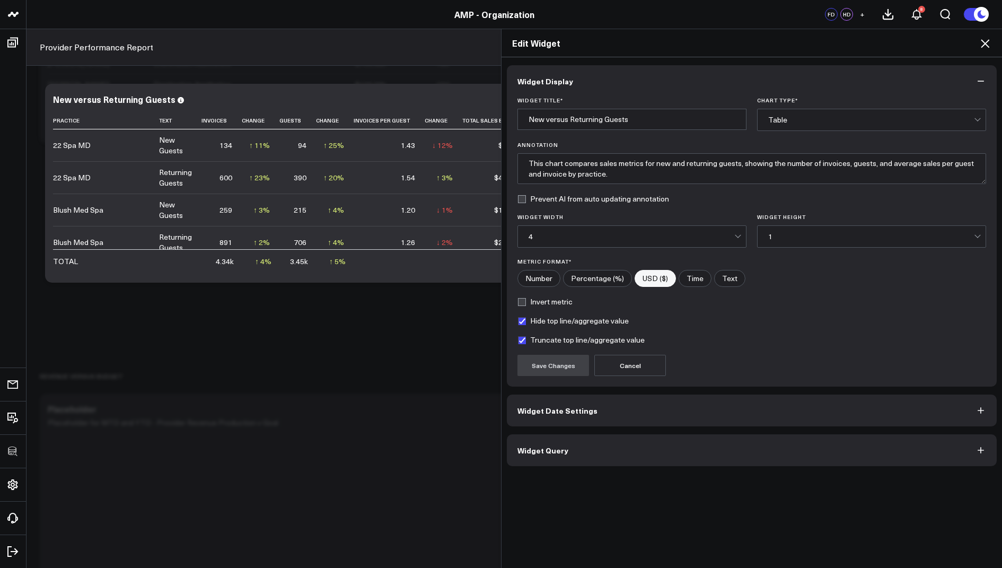
click at [542, 447] on span "Widget Query" at bounding box center [542, 450] width 51 height 8
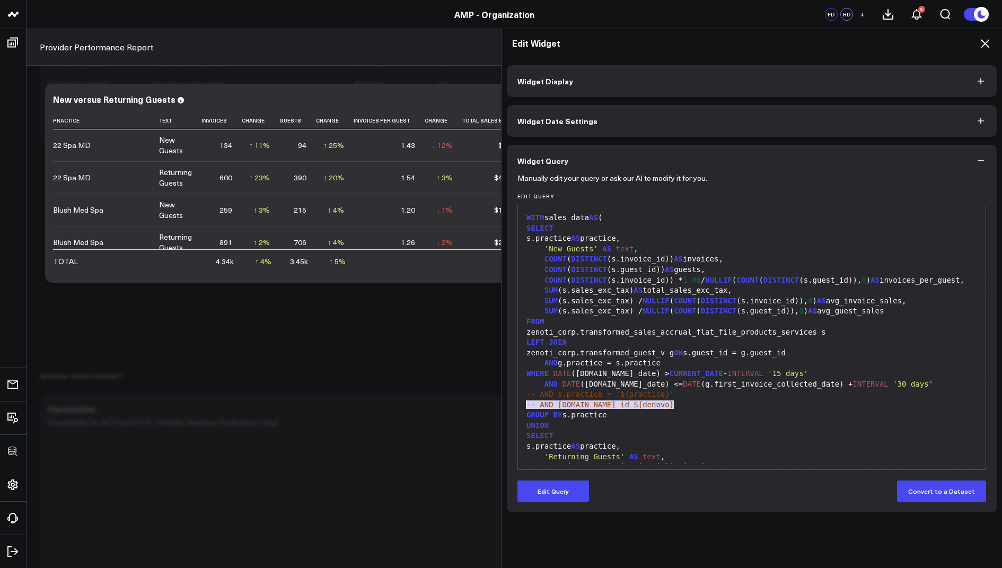
drag, startPoint x: 684, startPoint y: 403, endPoint x: 517, endPoint y: 400, distance: 166.5
click at [517, 400] on div "99 1 2 3 4 5 6 7 8 9 10 11 12 13 14 15 16 17 18 19 20 21 22 23 24 25 26 27 28 2…" at bounding box center [751, 337] width 469 height 265
click at [621, 410] on div "-- AND [DOMAIN_NAME]_id ${denovo}" at bounding box center [751, 405] width 457 height 11
drag, startPoint x: 657, startPoint y: 415, endPoint x: 515, endPoint y: 407, distance: 142.8
click at [515, 407] on div "Manually edit your query or ask our AI to modify it for you. Edit Query 99 1 2 …" at bounding box center [752, 345] width 490 height 336
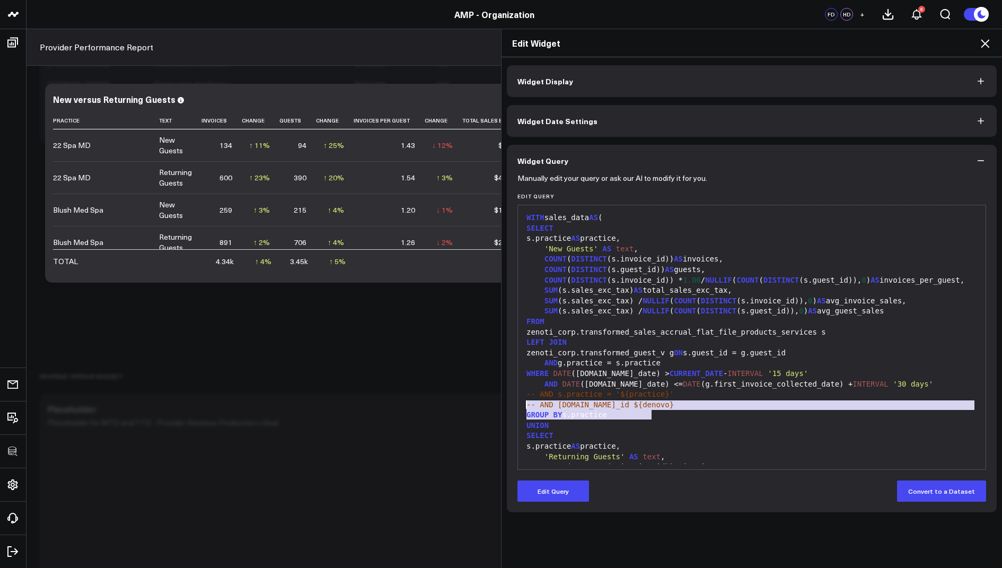
copy div "-- AND s.practice = '${practice}' -- AND s.center_id ${denovo}"
click at [984, 46] on icon at bounding box center [985, 43] width 13 height 13
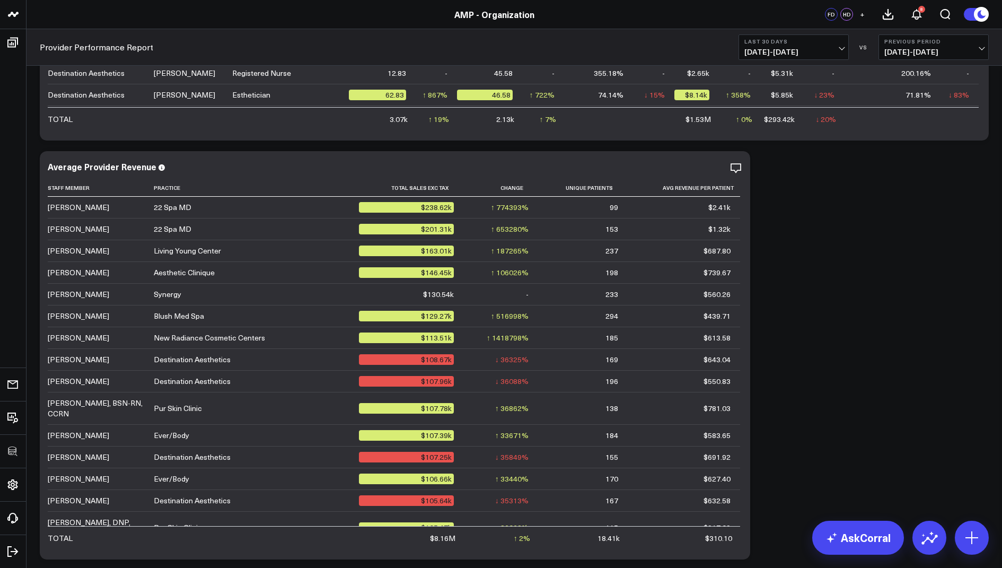
scroll to position [1658, 0]
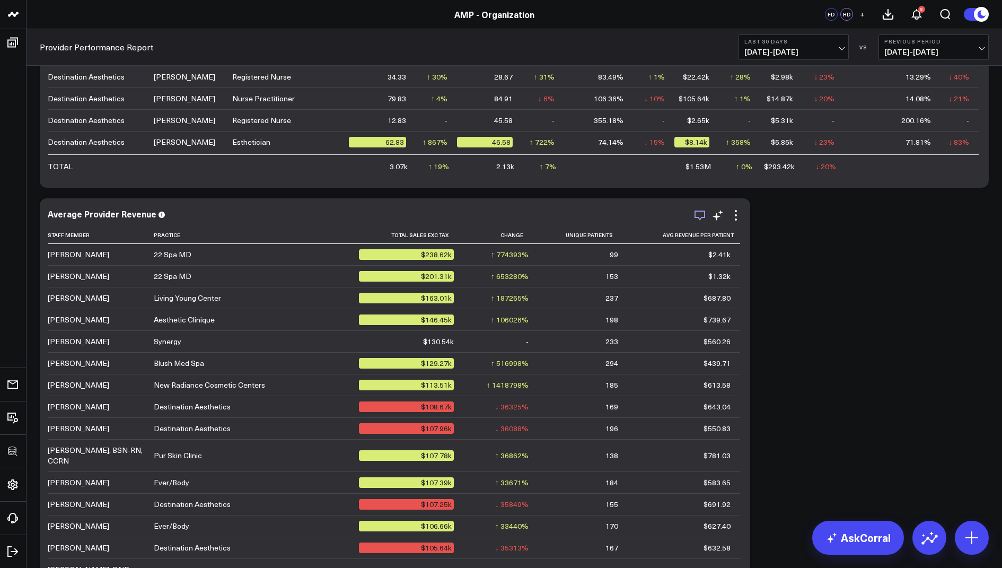
click at [699, 214] on icon "button" at bounding box center [699, 215] width 13 height 13
click at [830, 202] on div "Modify via AI Copy link to widget Ask support Remove Create linked copy Rolling…" at bounding box center [514, 551] width 960 height 4187
click at [732, 210] on icon at bounding box center [736, 215] width 13 height 13
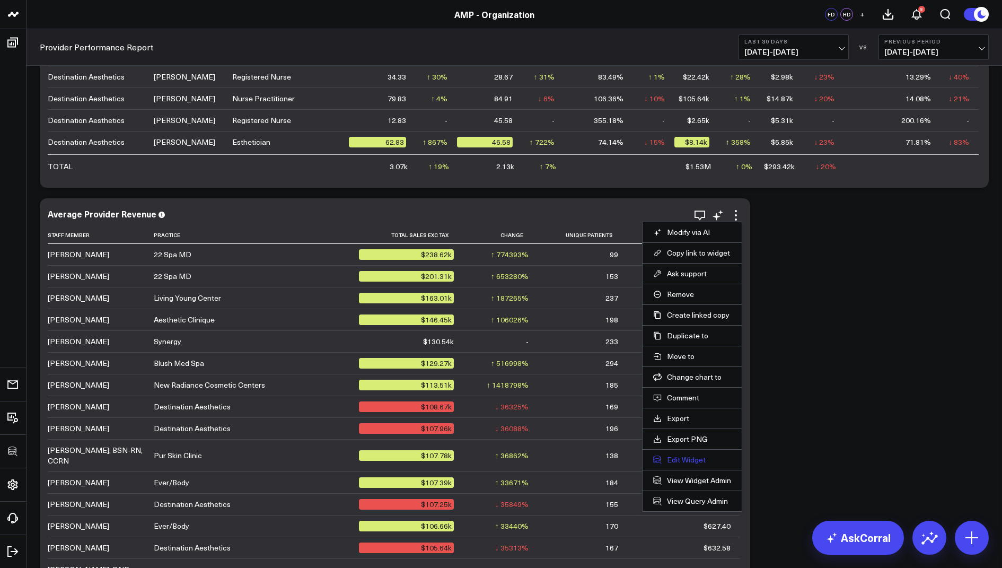
click at [672, 458] on button "Edit Widget" at bounding box center [692, 460] width 78 height 10
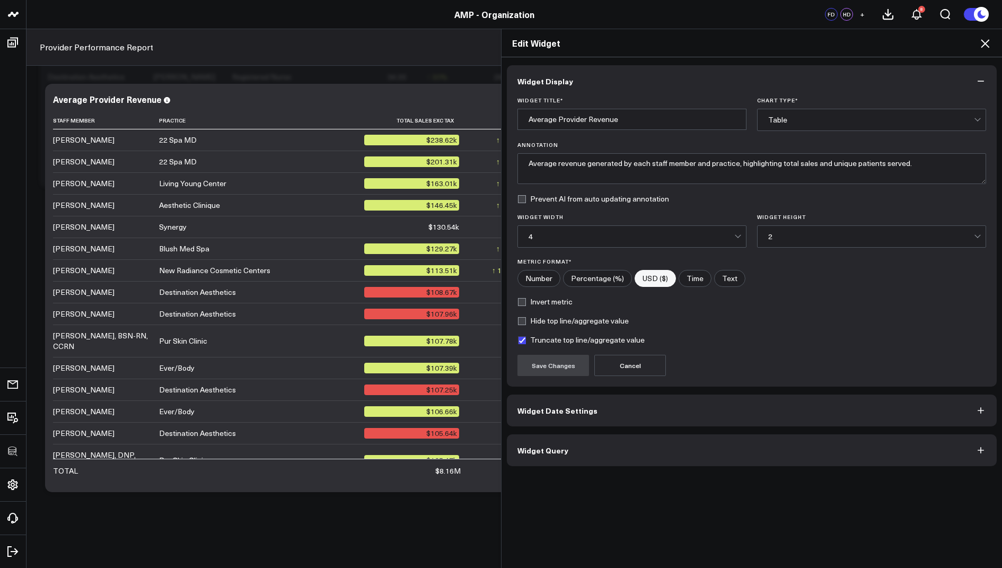
click at [554, 453] on button "Widget Query" at bounding box center [752, 450] width 490 height 32
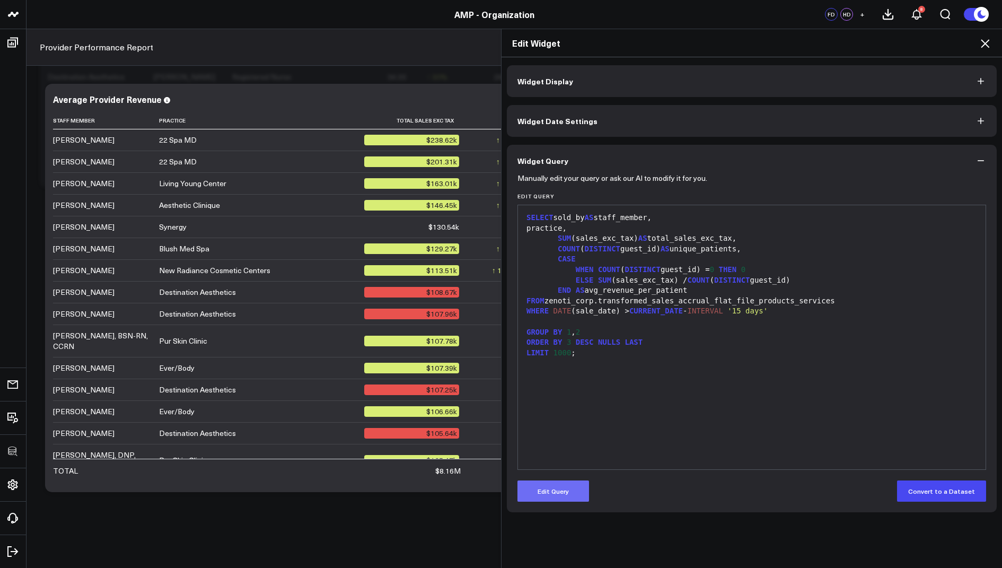
click at [542, 490] on button "Edit Query" at bounding box center [553, 490] width 72 height 21
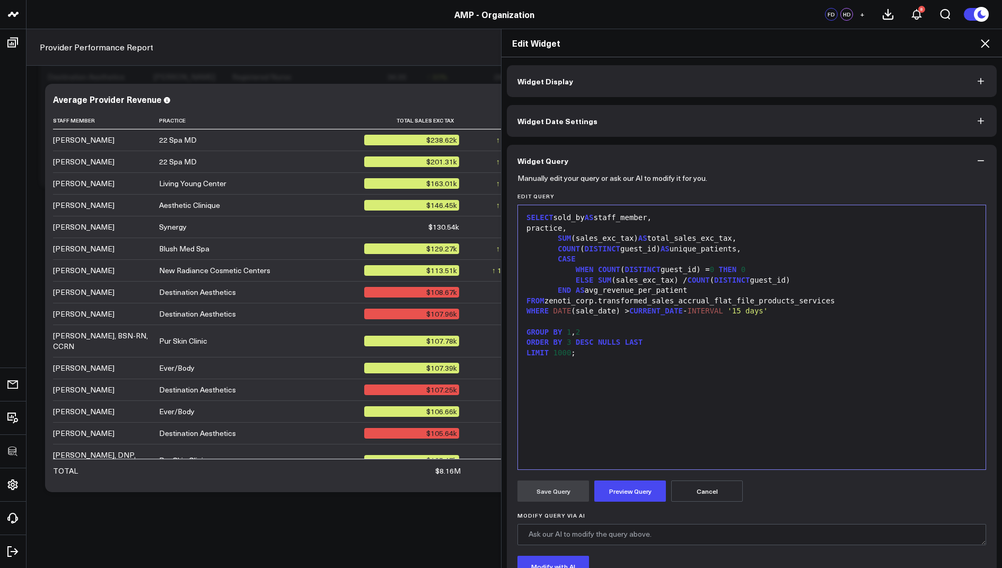
click at [600, 323] on div at bounding box center [751, 322] width 457 height 11
click at [565, 323] on span "-- AND s.practice = '${practice}'" at bounding box center [599, 321] width 147 height 8
click at [568, 330] on span "-- AND [DOMAIN_NAME]_id ${denovo}" at bounding box center [599, 332] width 147 height 8
click at [616, 497] on button "Preview Query" at bounding box center [630, 490] width 72 height 21
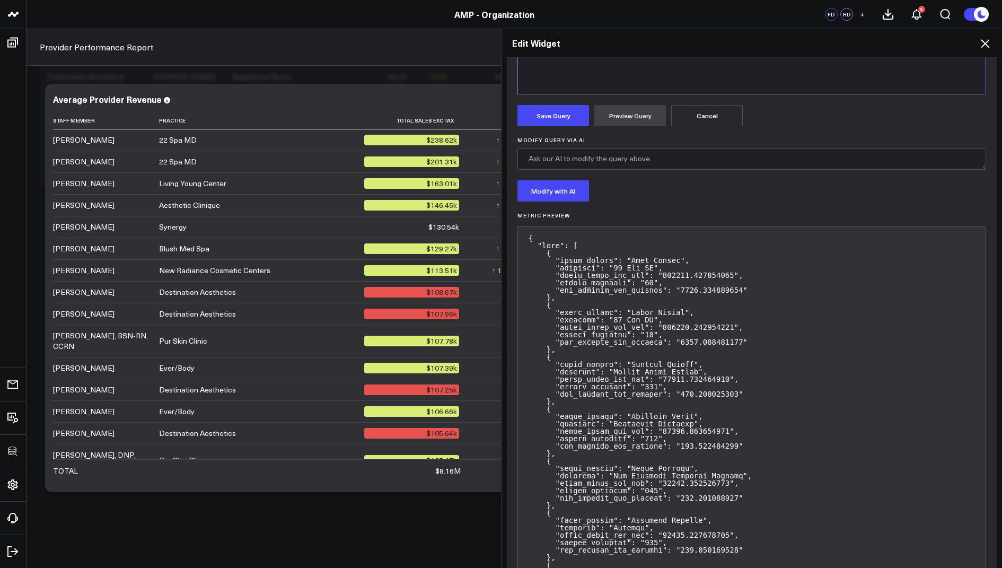
scroll to position [353, 0]
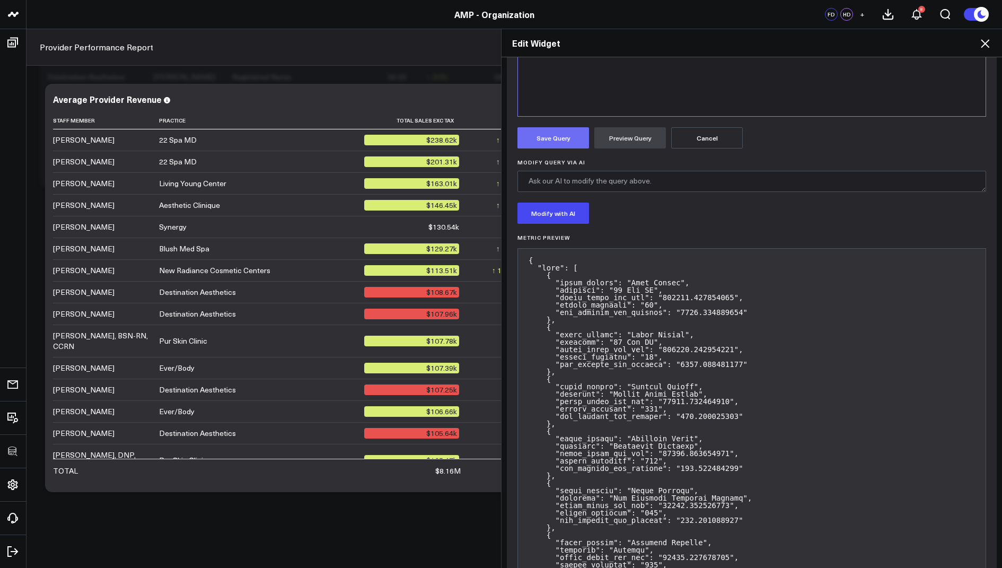
click at [542, 137] on button "Save Query" at bounding box center [553, 137] width 72 height 21
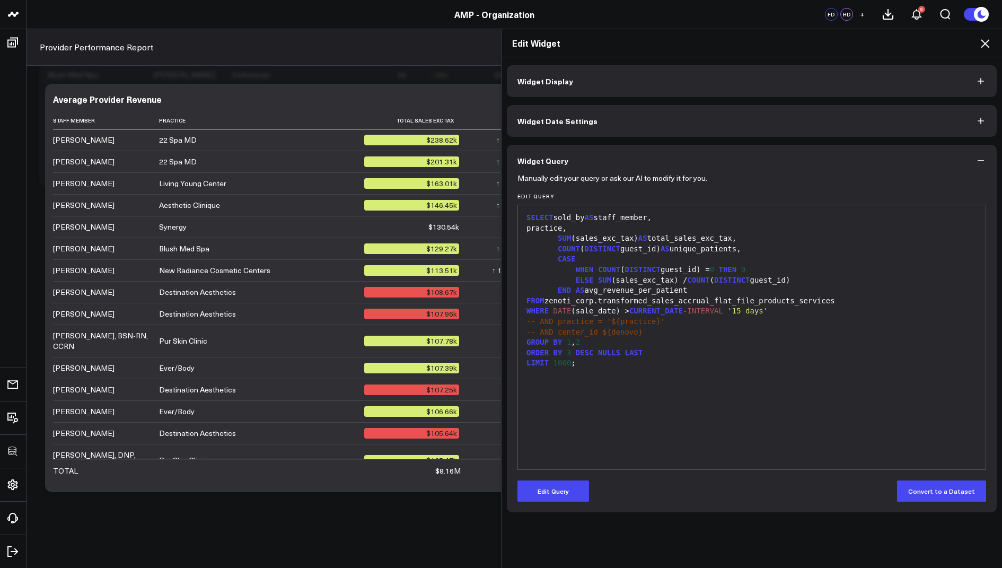
scroll to position [0, 0]
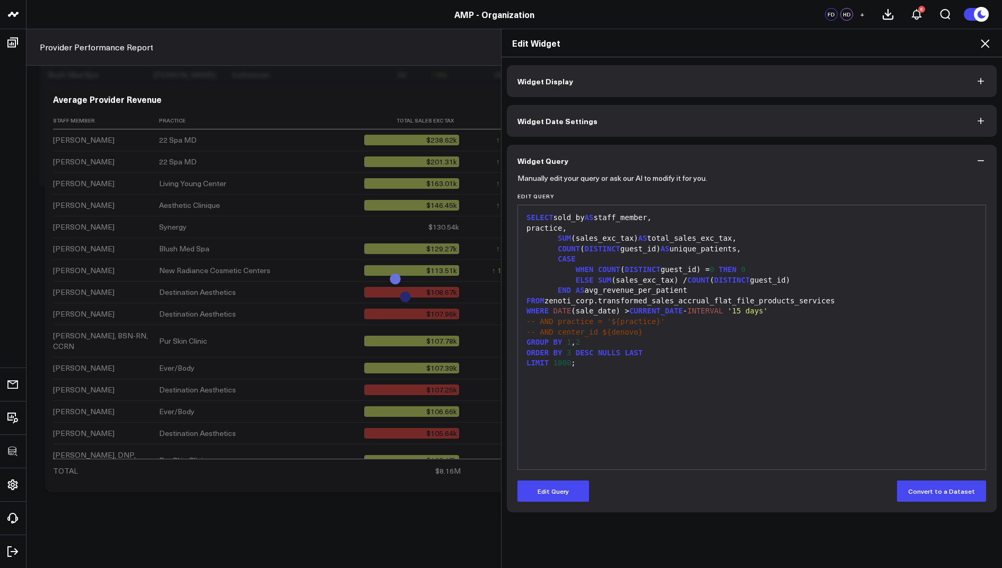
click at [986, 43] on icon at bounding box center [985, 43] width 13 height 13
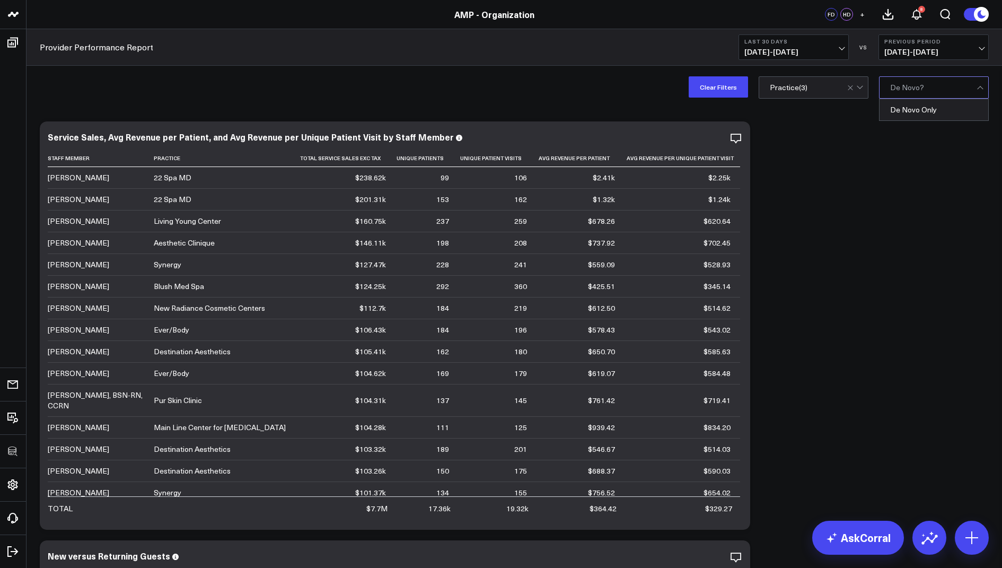
click at [926, 95] on div at bounding box center [933, 87] width 86 height 21
click at [912, 113] on div "De Novo Only" at bounding box center [934, 109] width 109 height 21
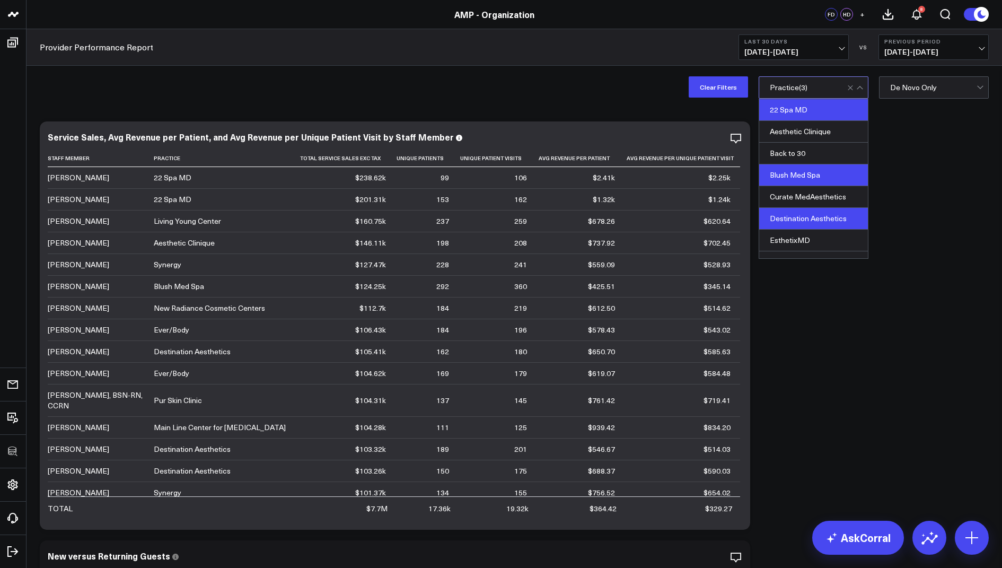
click at [781, 112] on div "22 Spa MD" at bounding box center [813, 110] width 109 height 22
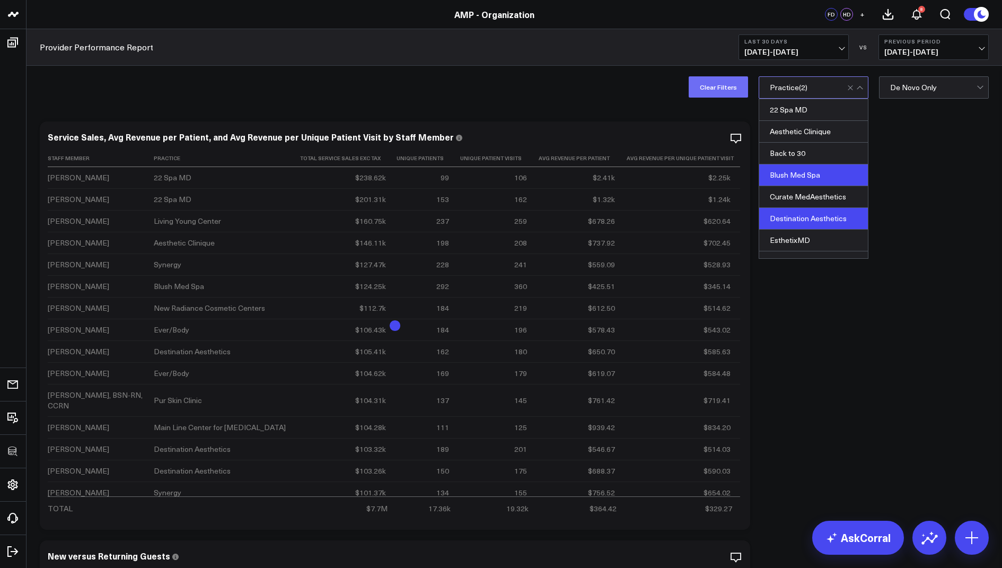
click at [715, 81] on button "Clear Filters" at bounding box center [718, 86] width 59 height 21
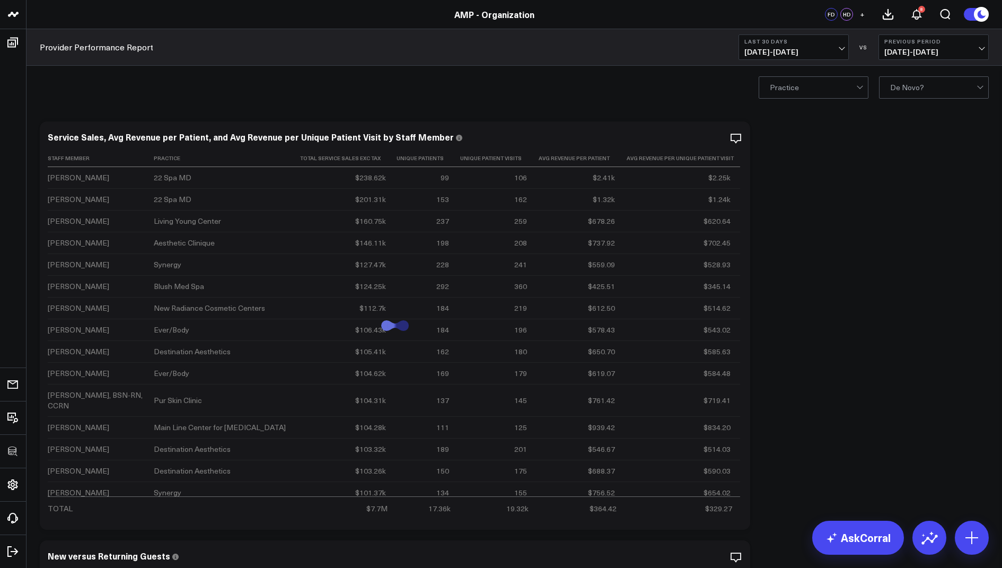
click at [934, 77] on div at bounding box center [933, 87] width 86 height 21
click at [919, 116] on div "De Novo Only" at bounding box center [934, 109] width 109 height 21
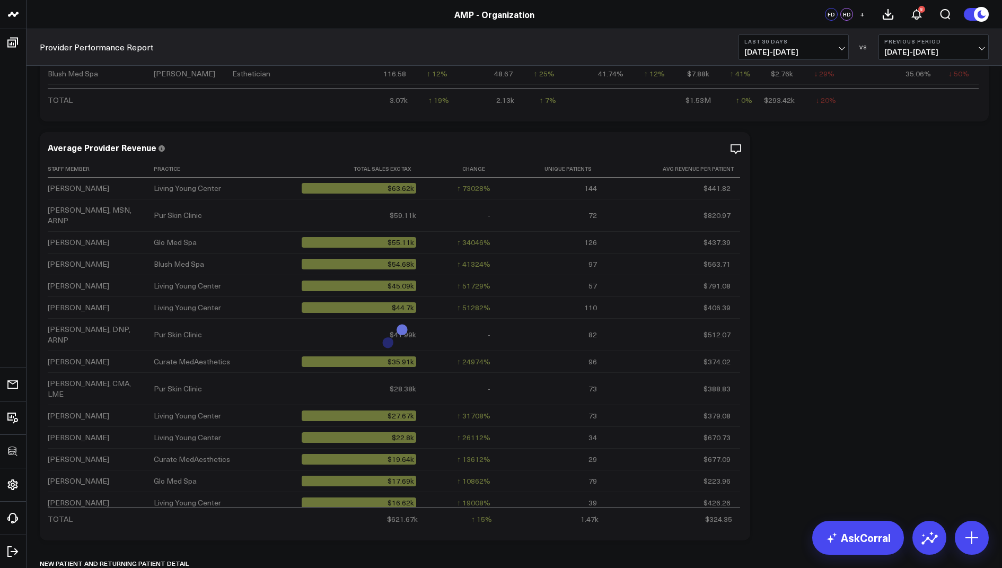
scroll to position [1724, 0]
